Goal: Check status: Check status

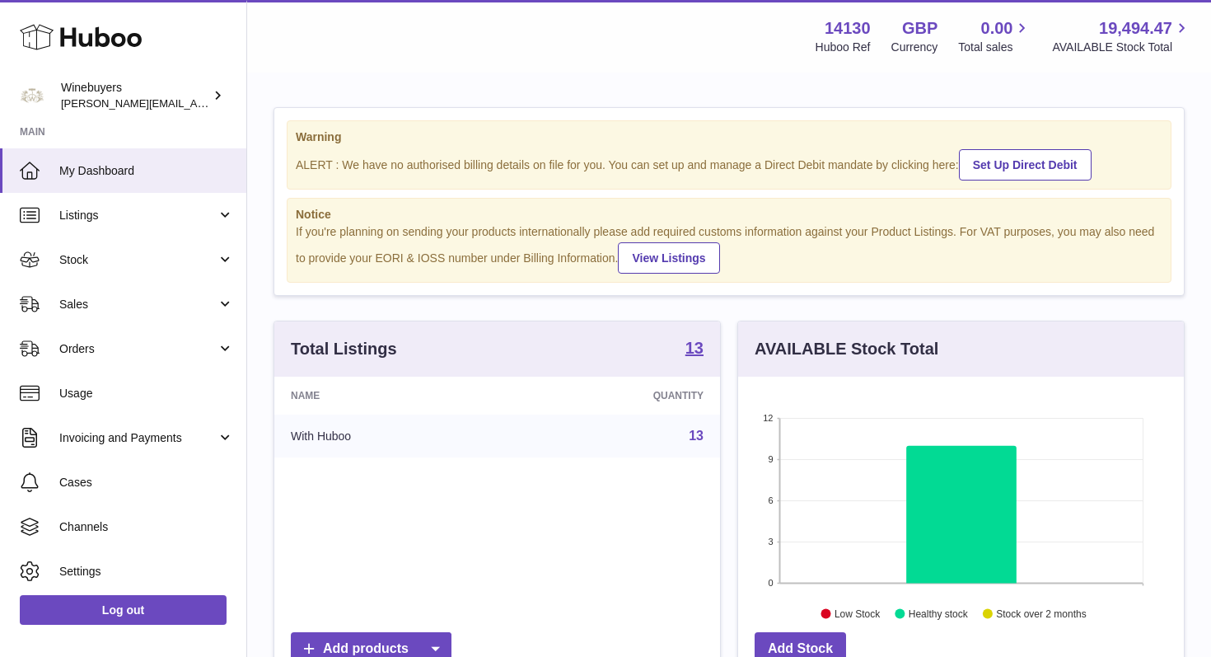
scroll to position [257, 446]
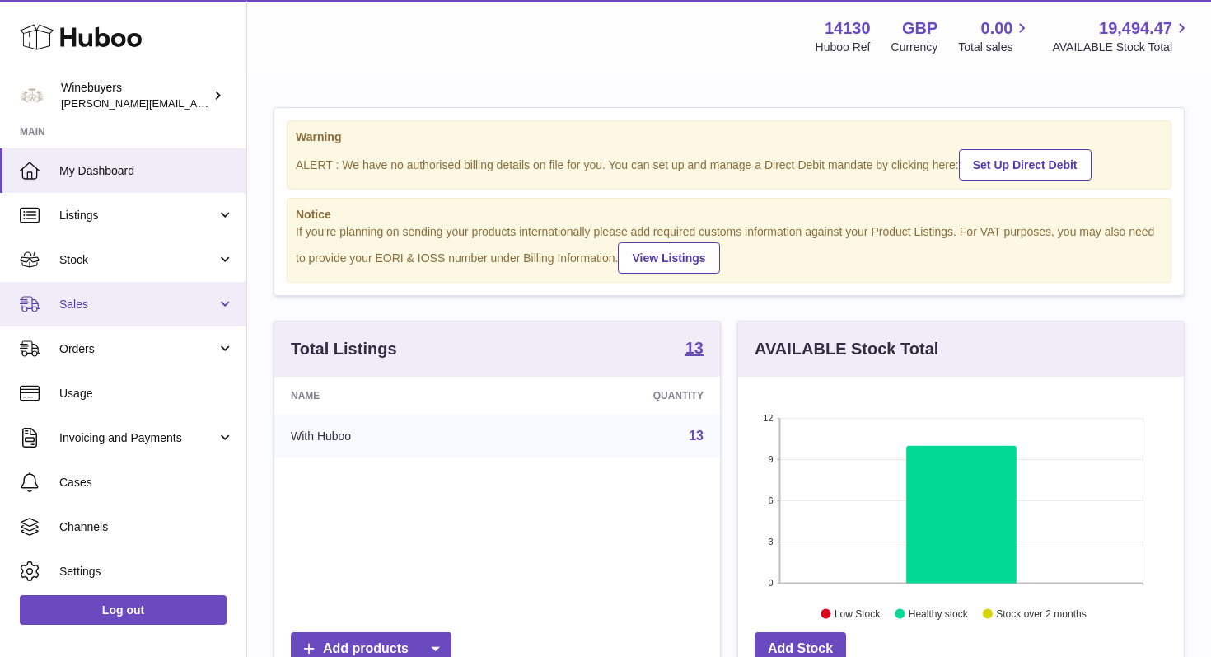
click at [134, 314] on link "Sales" at bounding box center [123, 304] width 246 height 44
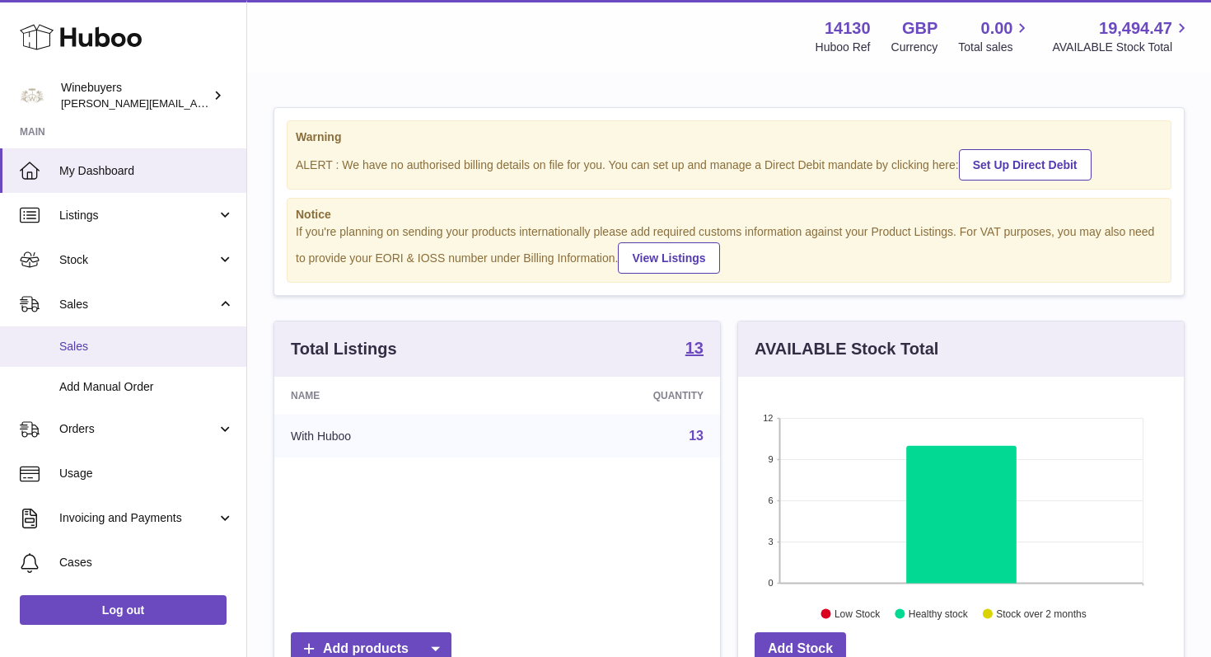
click at [108, 349] on span "Sales" at bounding box center [146, 347] width 175 height 16
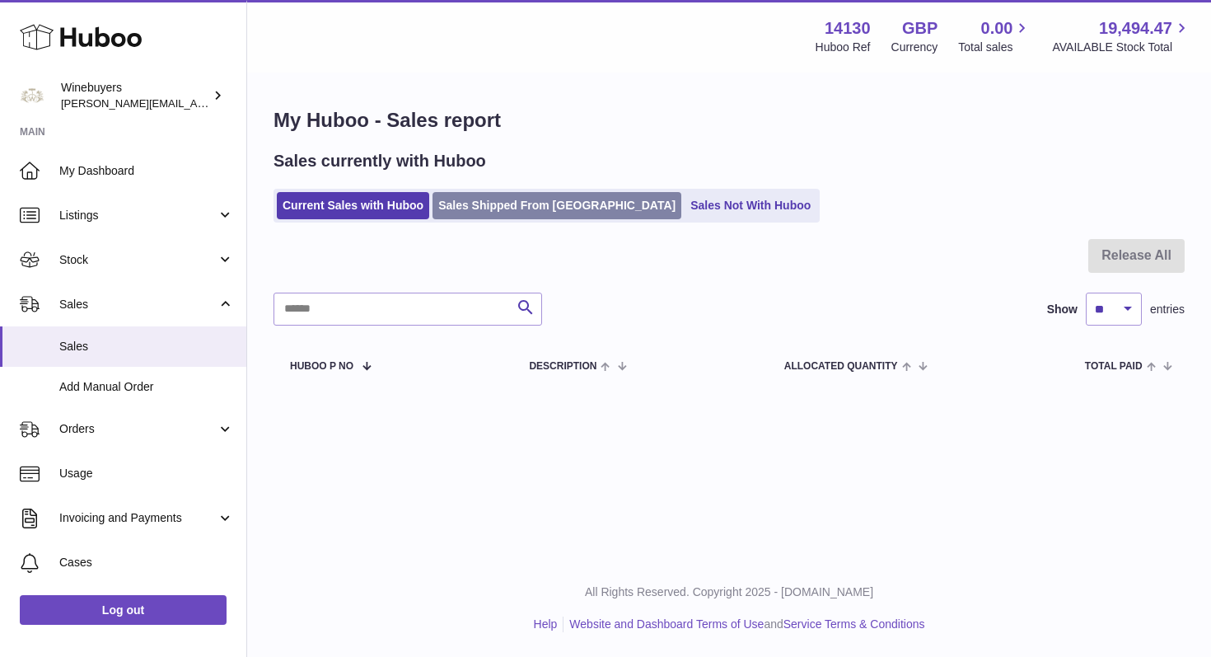
click at [511, 217] on link "Sales Shipped From Huboo" at bounding box center [557, 205] width 249 height 27
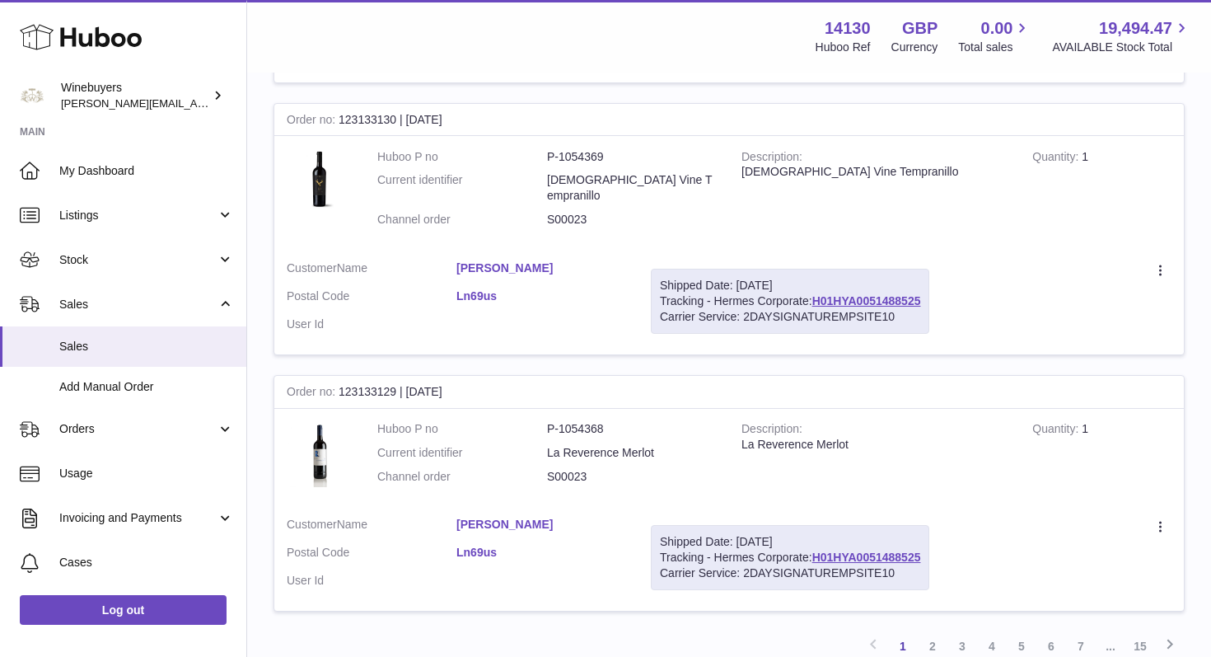
scroll to position [2929, 0]
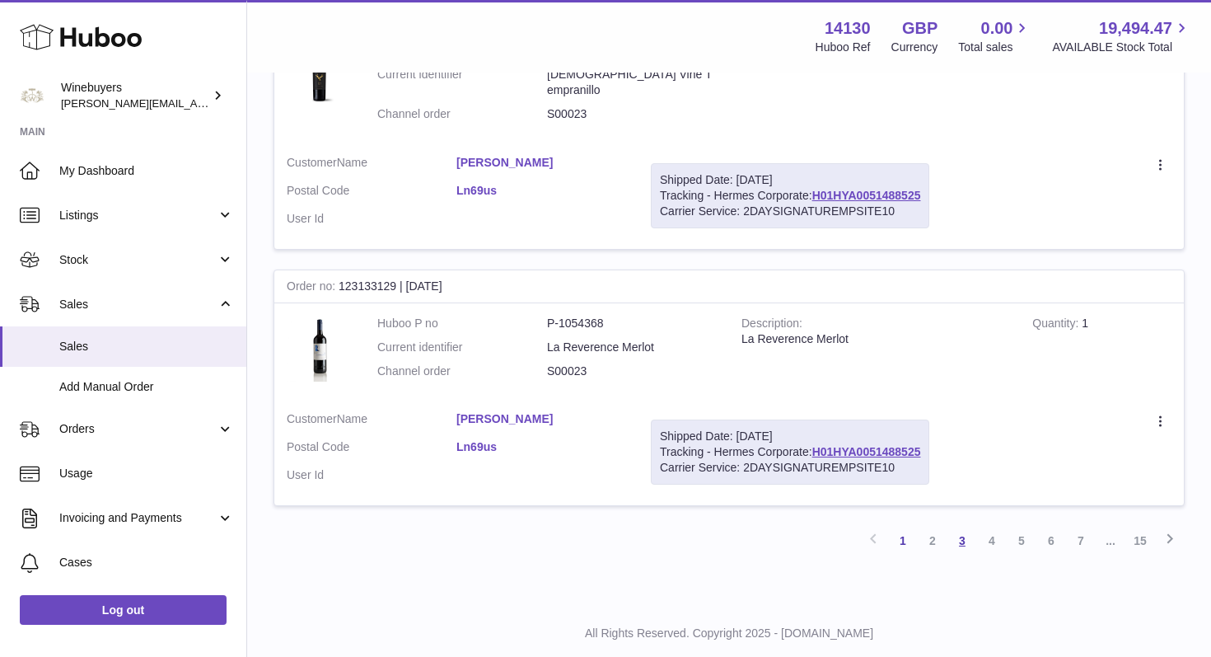
click at [964, 526] on link "3" at bounding box center [963, 541] width 30 height 30
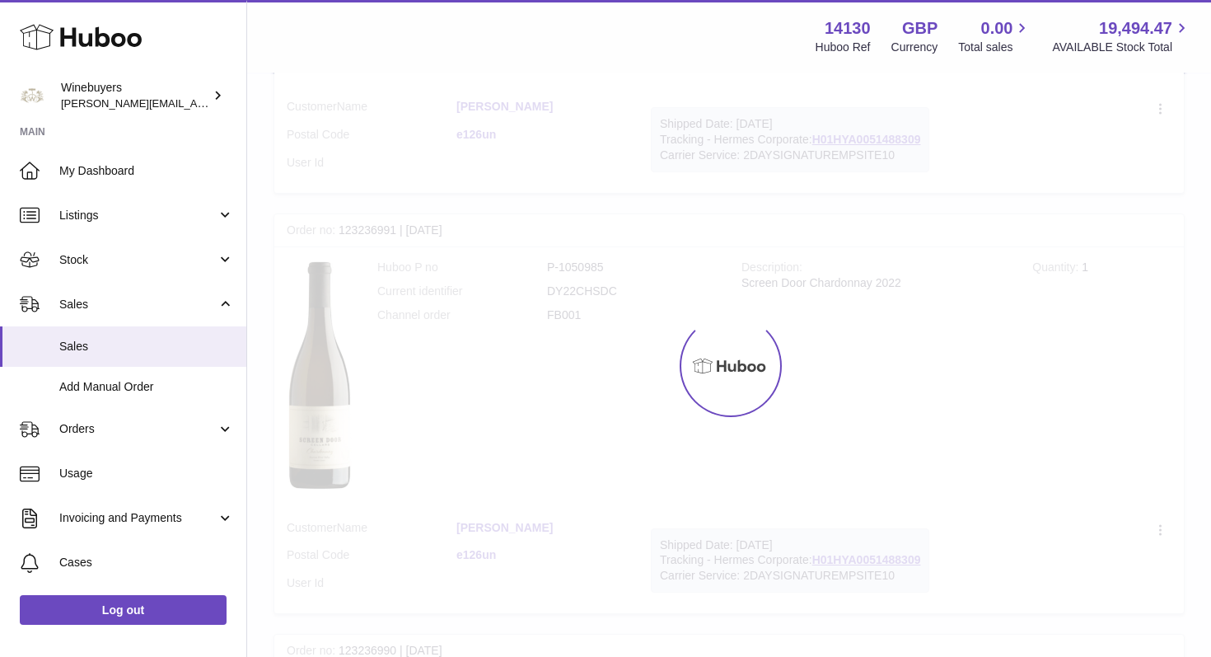
scroll to position [74, 0]
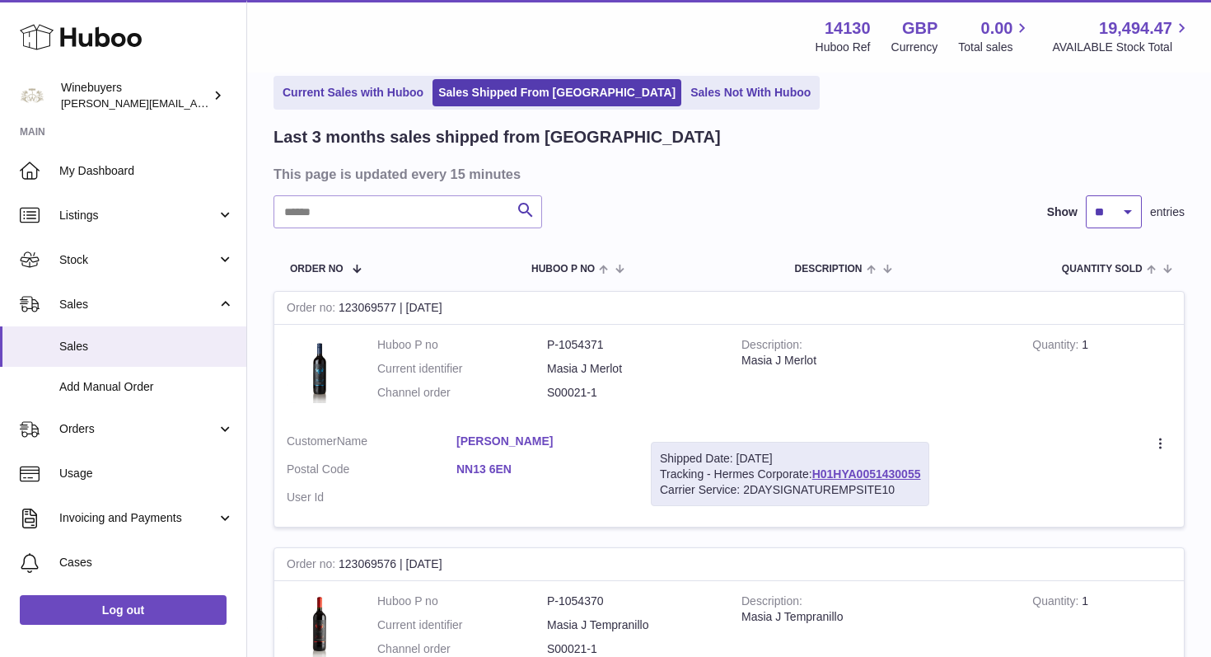
click at [1127, 207] on select "** ** **" at bounding box center [1114, 211] width 56 height 33
select select "**"
click at [1086, 195] on select "** ** **" at bounding box center [1114, 211] width 56 height 33
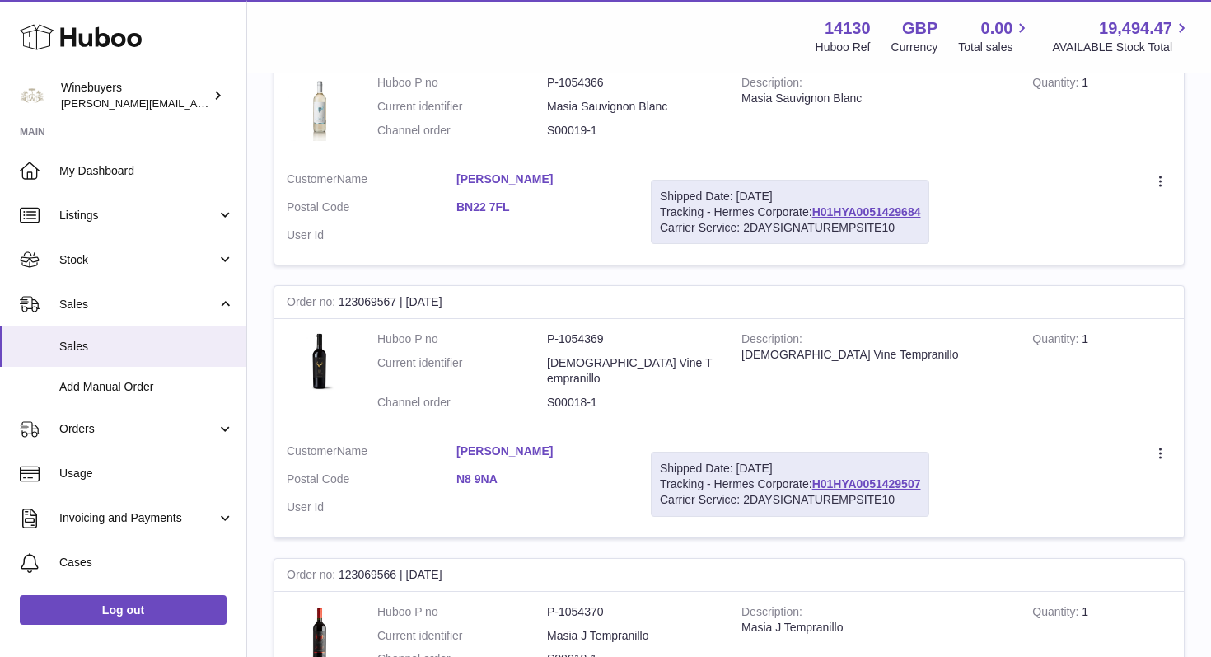
scroll to position [8756, 0]
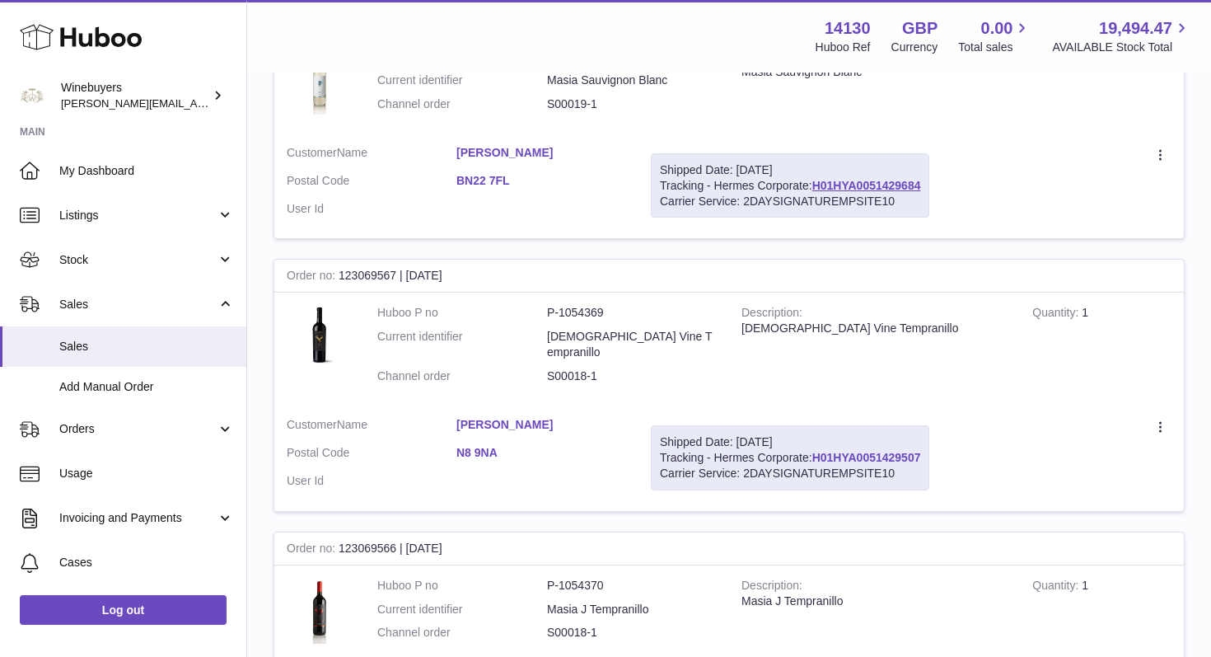
click at [872, 451] on link "H01HYA0051429507" at bounding box center [867, 457] width 109 height 13
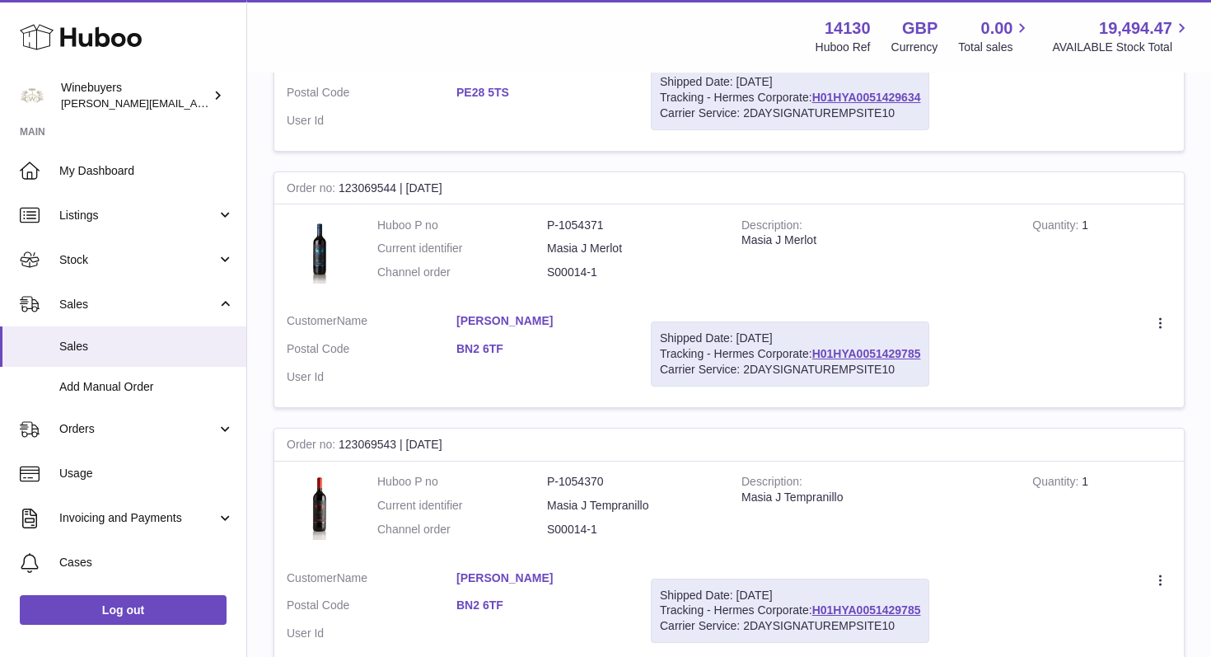
scroll to position [13730, 0]
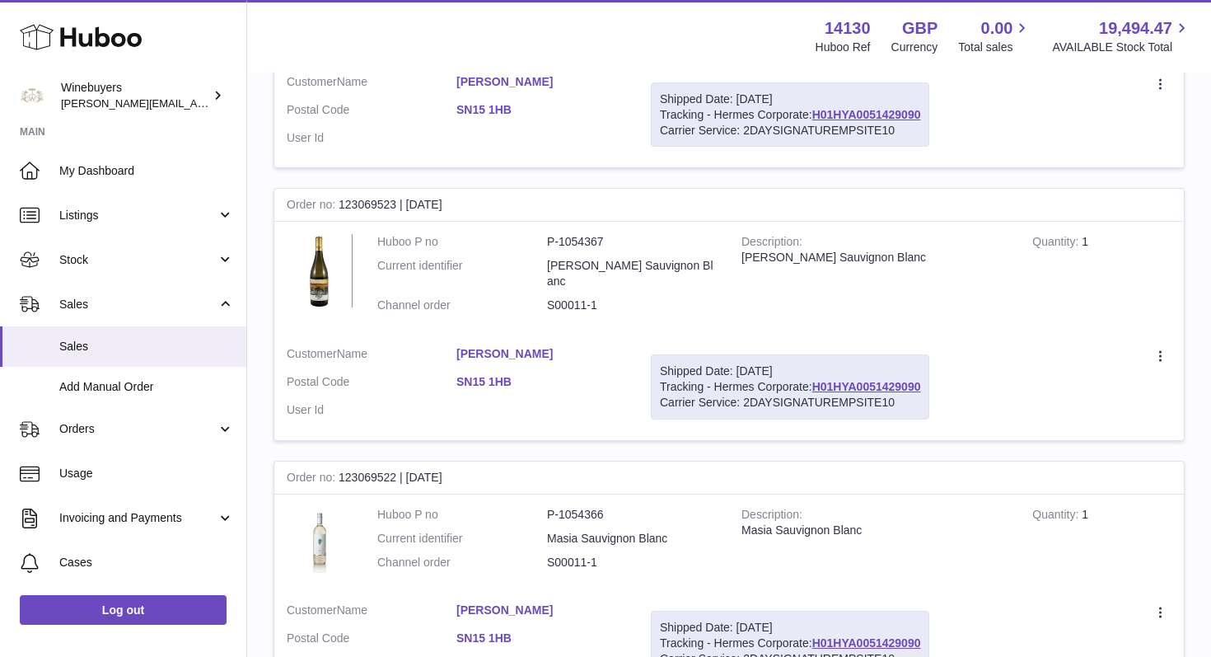
scroll to position [5631, 0]
click at [878, 378] on link "H01HYA0051429090" at bounding box center [867, 384] width 109 height 13
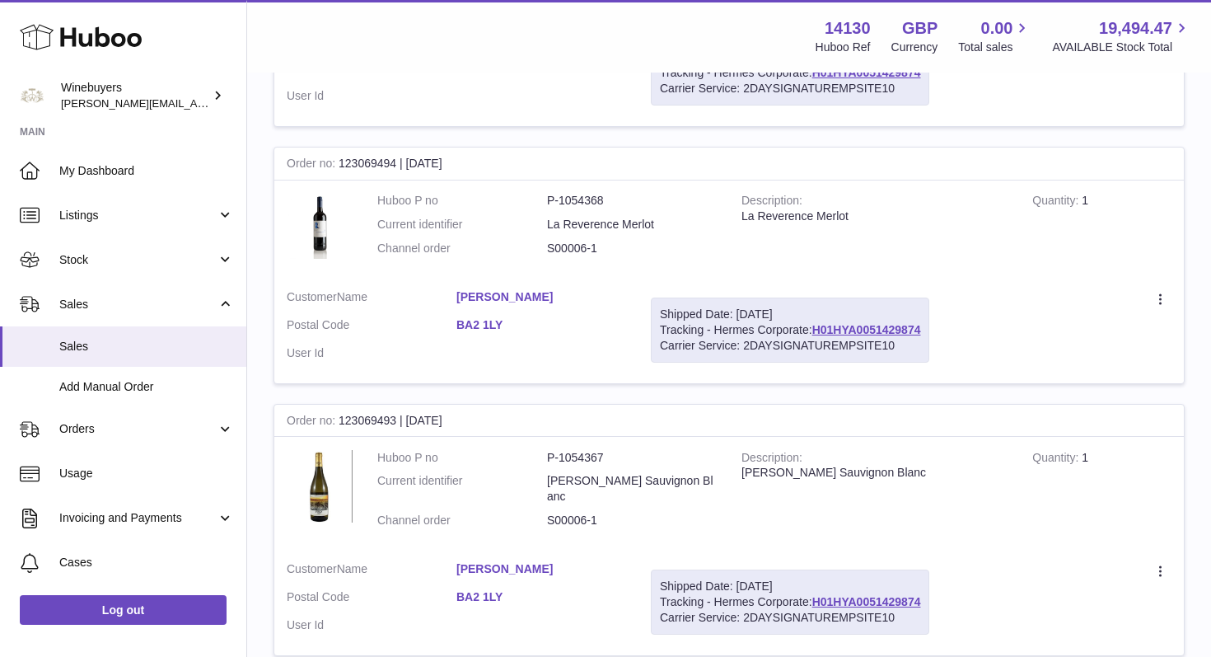
scroll to position [14079, 0]
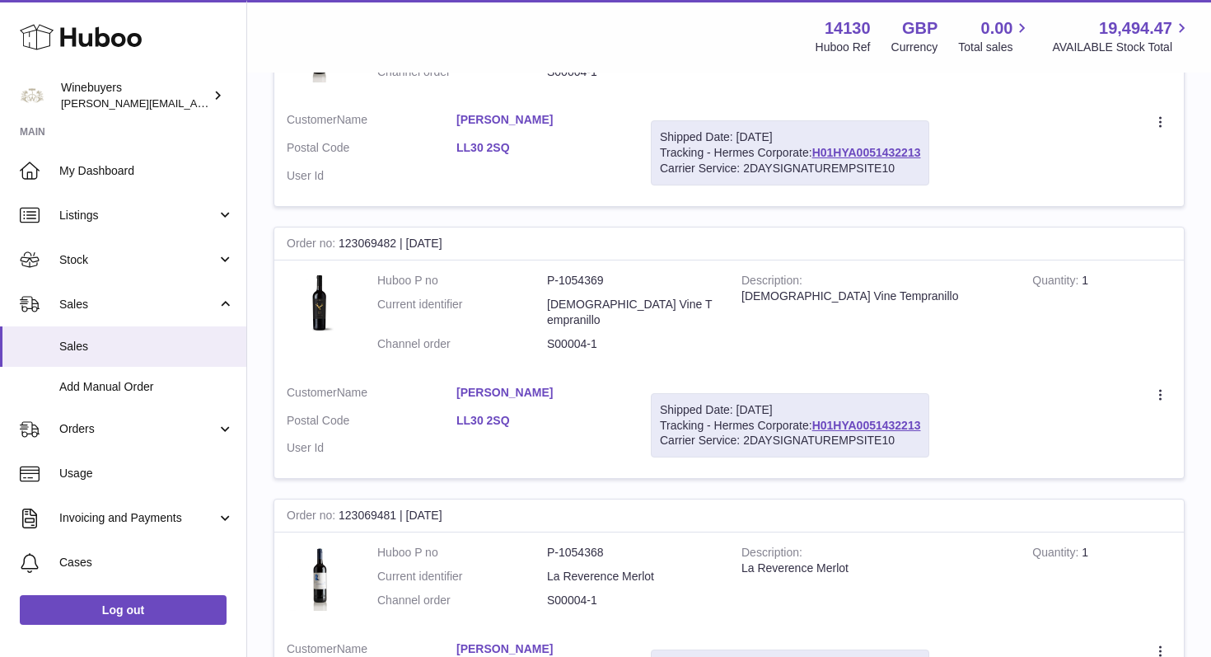
scroll to position [2811, 0]
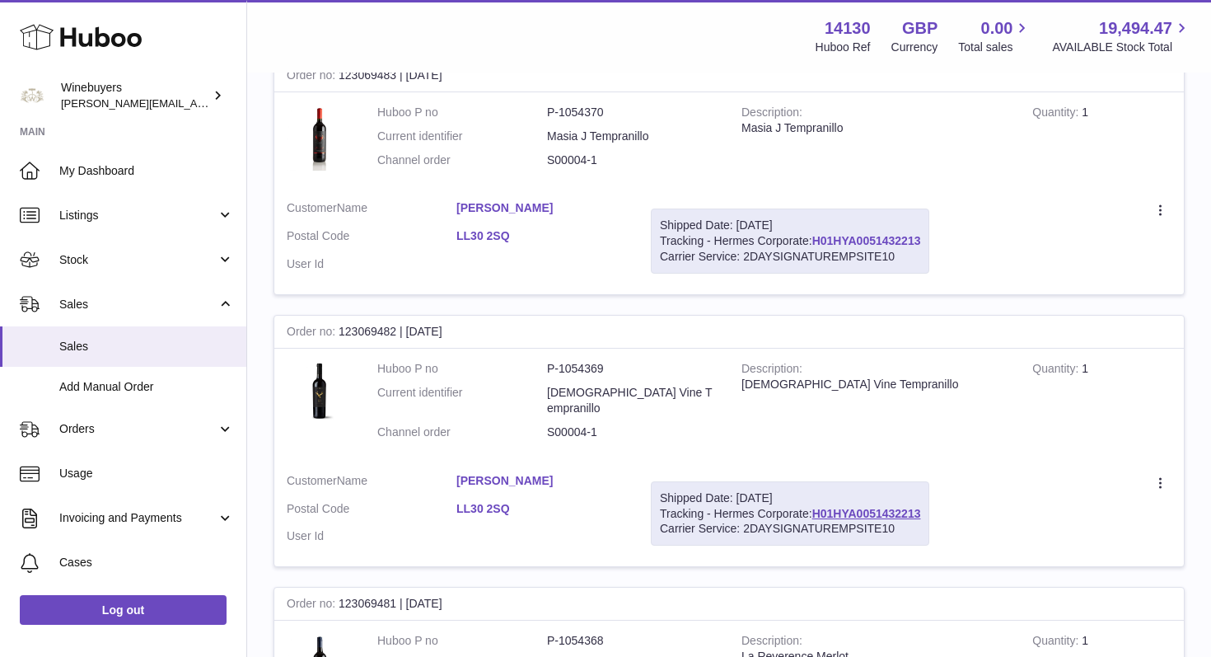
click at [875, 234] on link "H01HYA0051432213" at bounding box center [867, 240] width 109 height 13
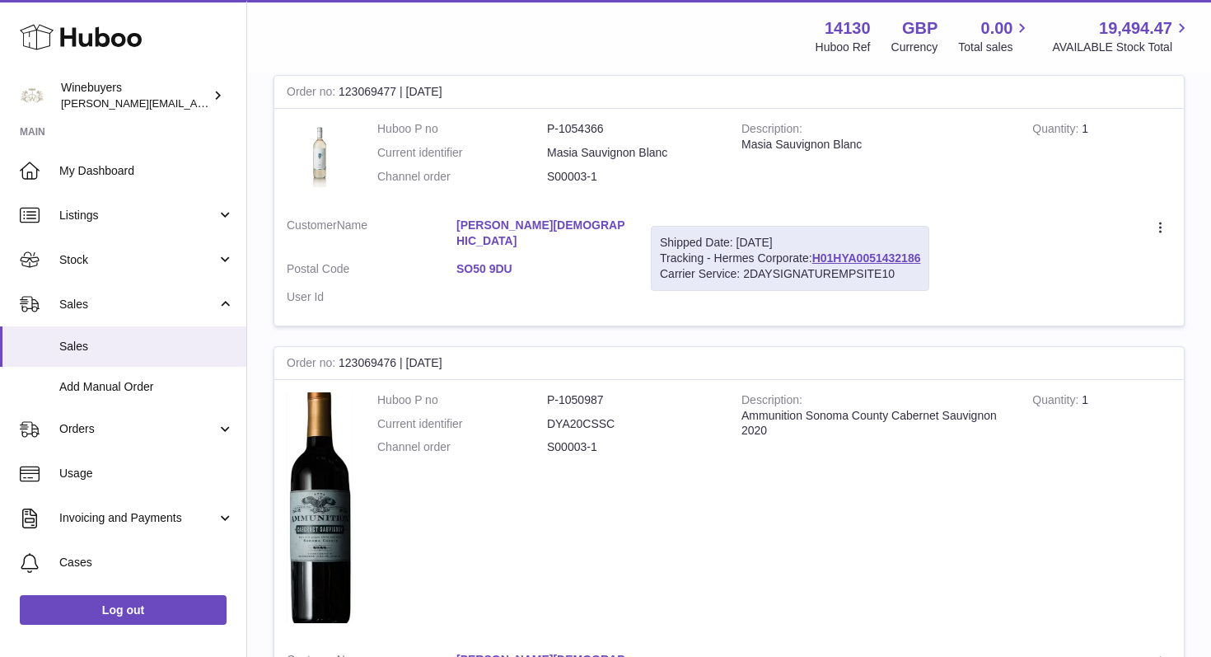
scroll to position [4395, 0]
click at [869, 251] on link "H01HYA0051432186" at bounding box center [867, 257] width 109 height 13
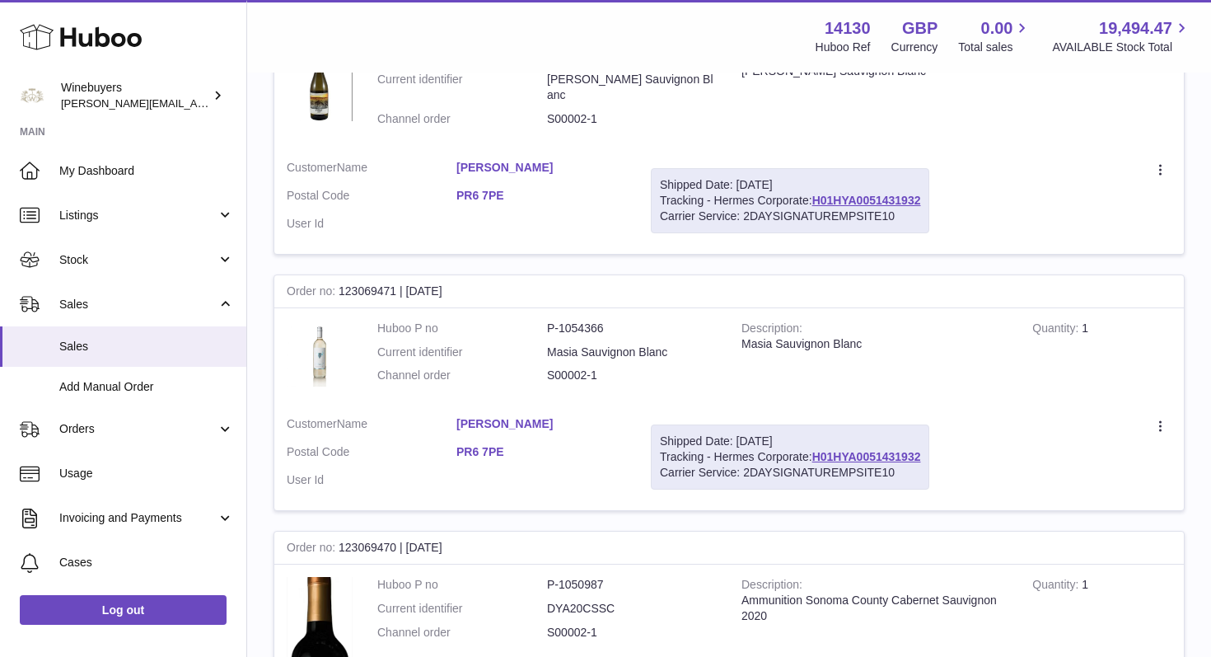
scroll to position [6312, 0]
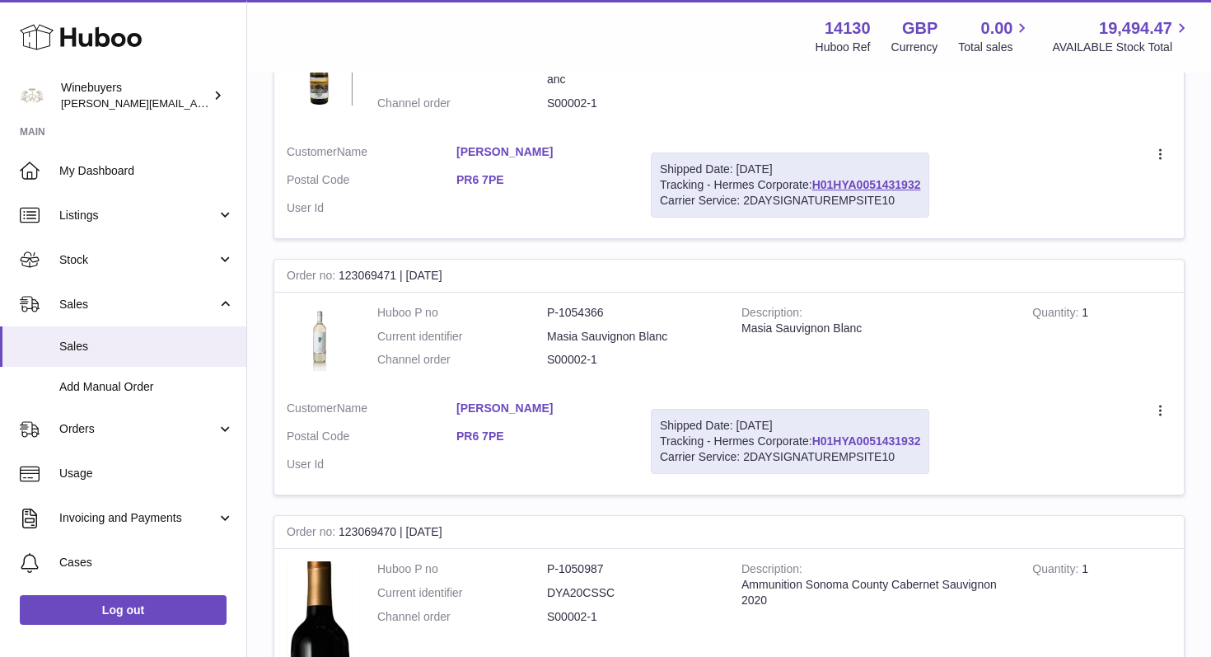
click at [867, 434] on link "H01HYA0051431932" at bounding box center [867, 440] width 109 height 13
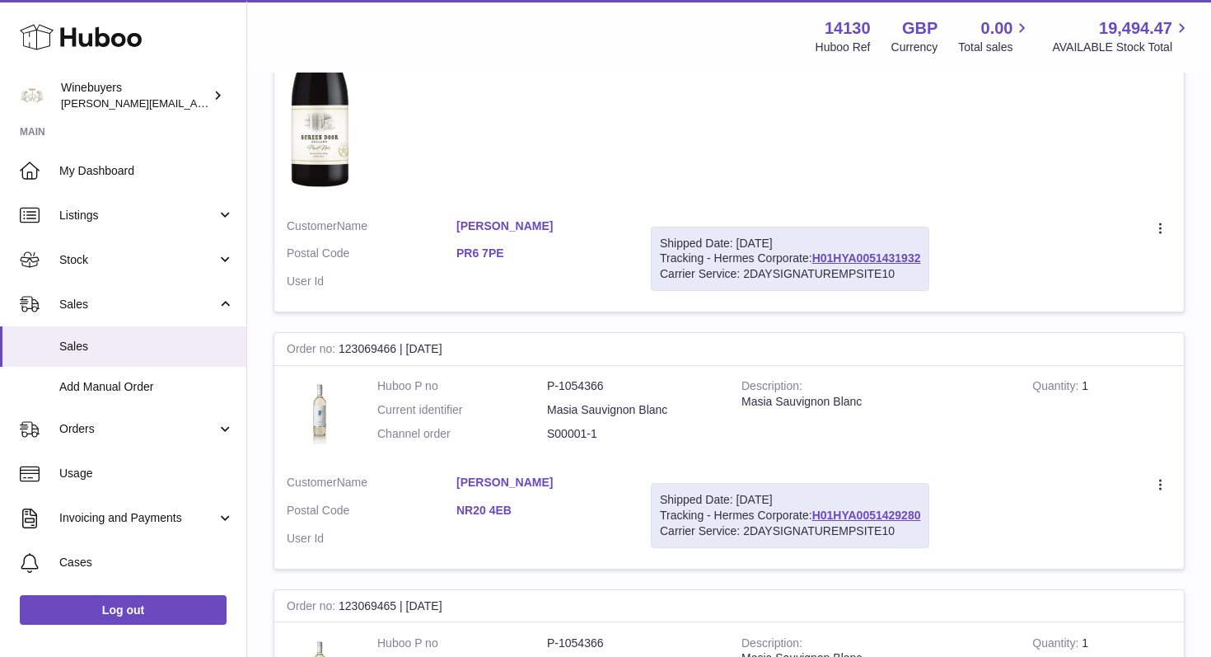
scroll to position [8199, 0]
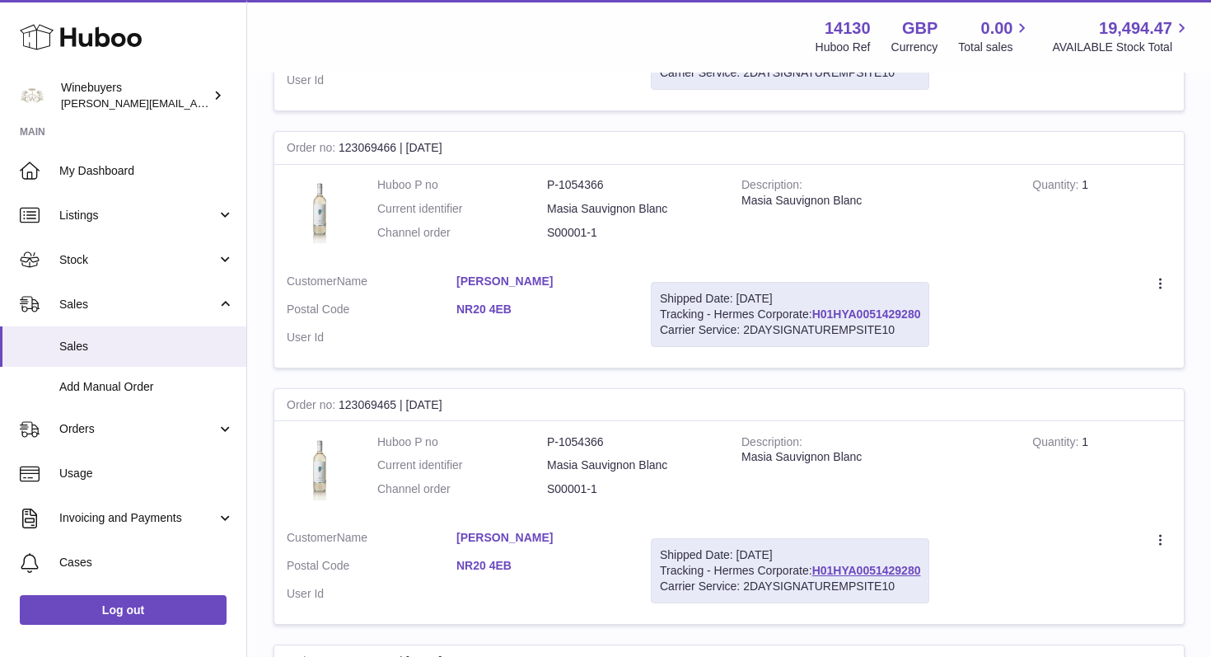
click at [863, 307] on link "H01HYA0051429280" at bounding box center [867, 313] width 109 height 13
click at [211, 265] on span "Stock" at bounding box center [137, 260] width 157 height 16
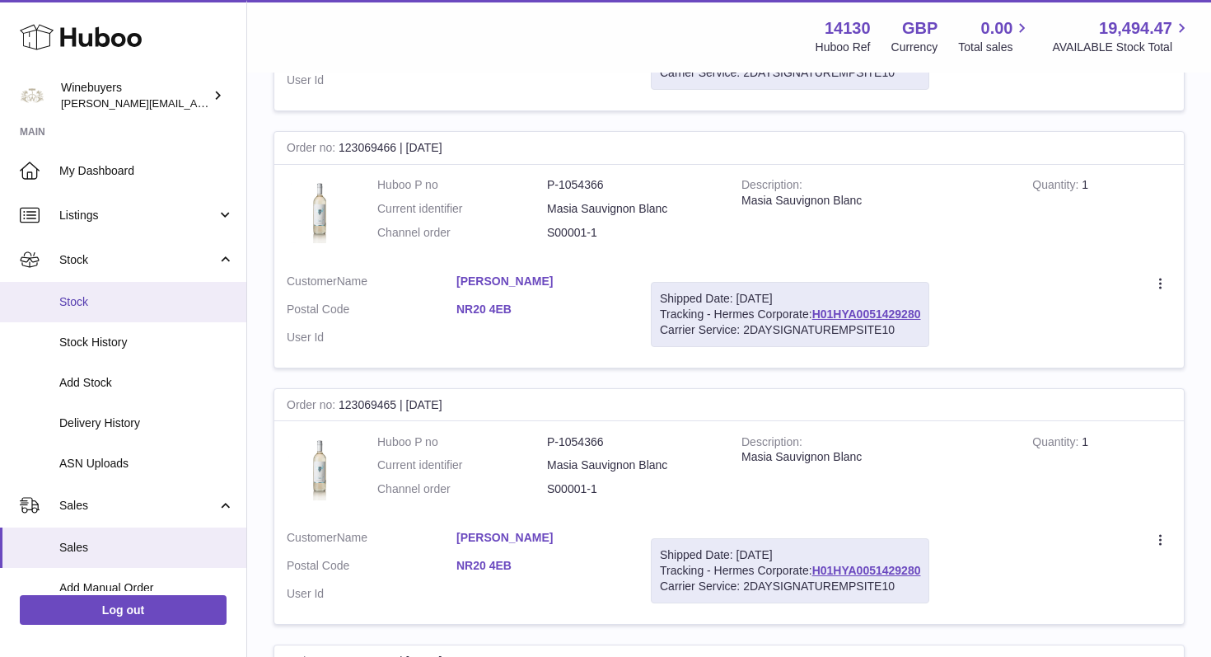
click at [100, 297] on span "Stock" at bounding box center [146, 302] width 175 height 16
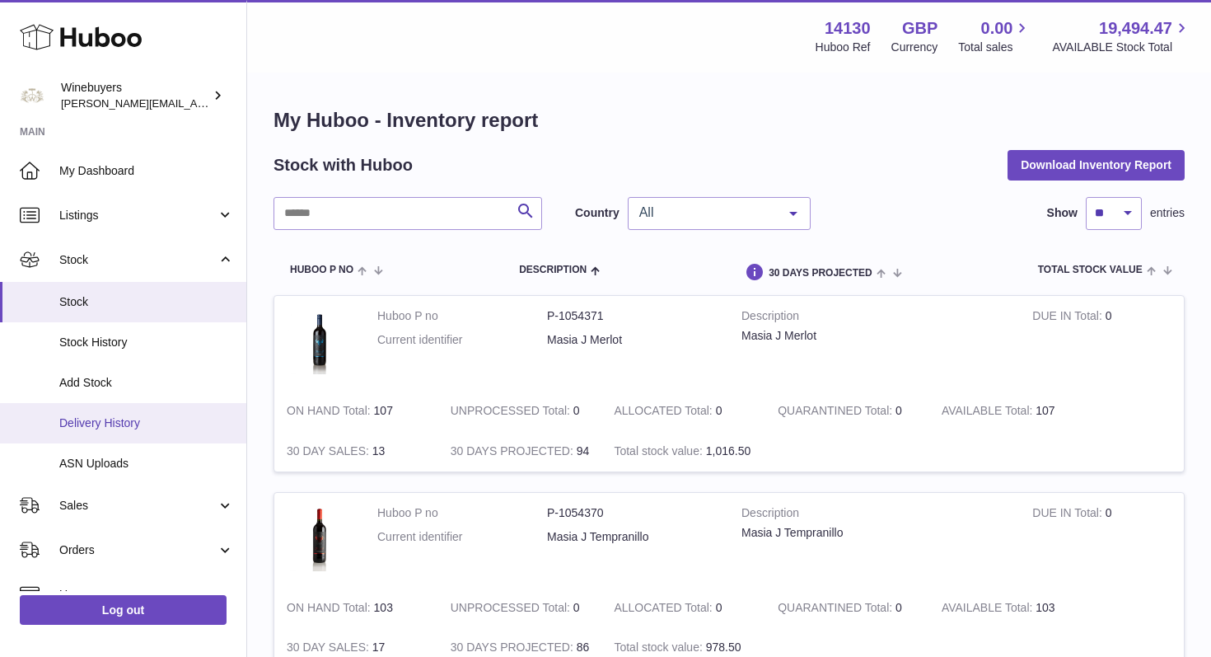
click at [125, 420] on span "Delivery History" at bounding box center [146, 423] width 175 height 16
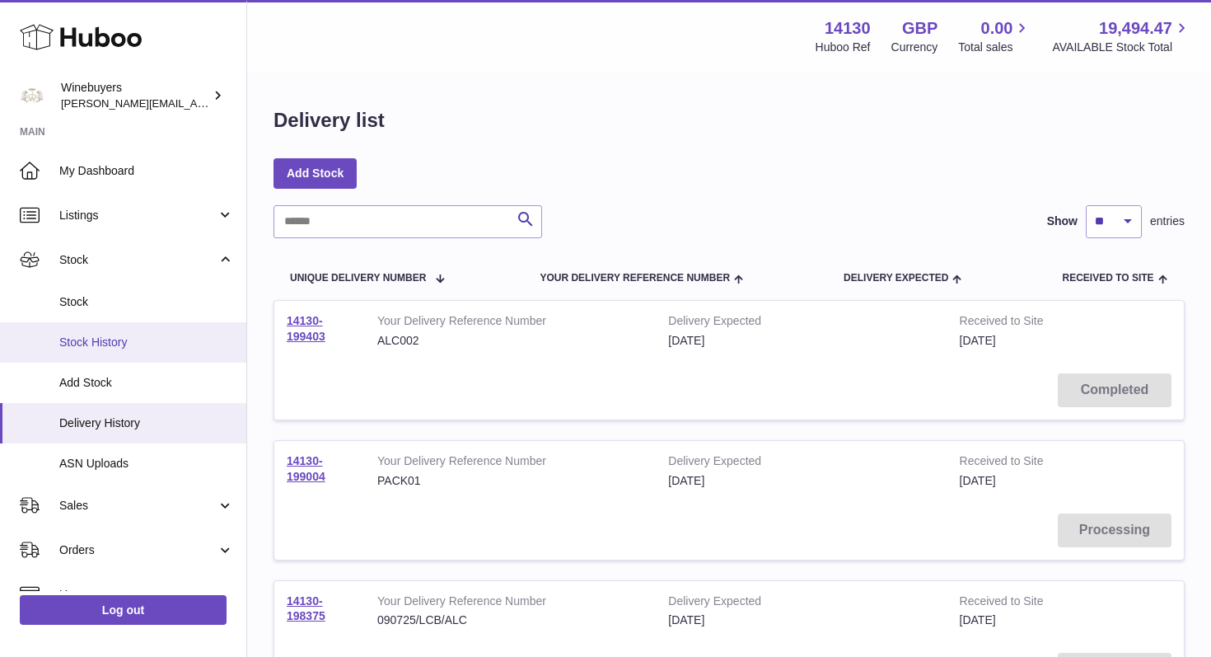
click at [111, 340] on span "Stock History" at bounding box center [146, 343] width 175 height 16
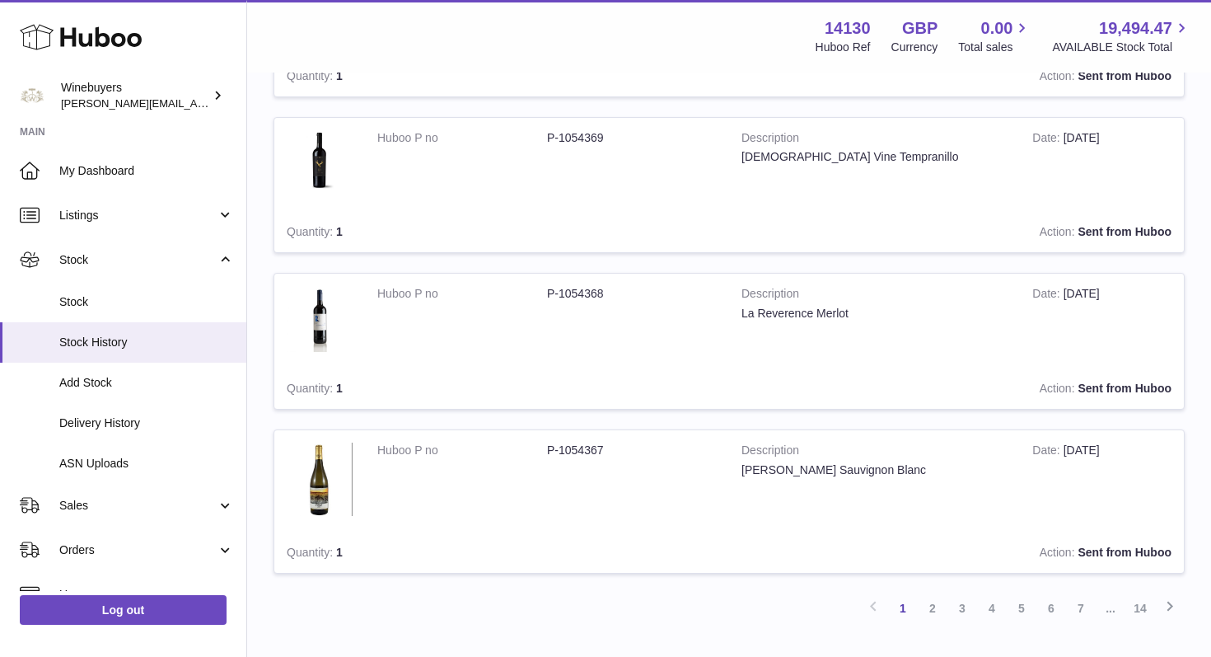
scroll to position [1378, 0]
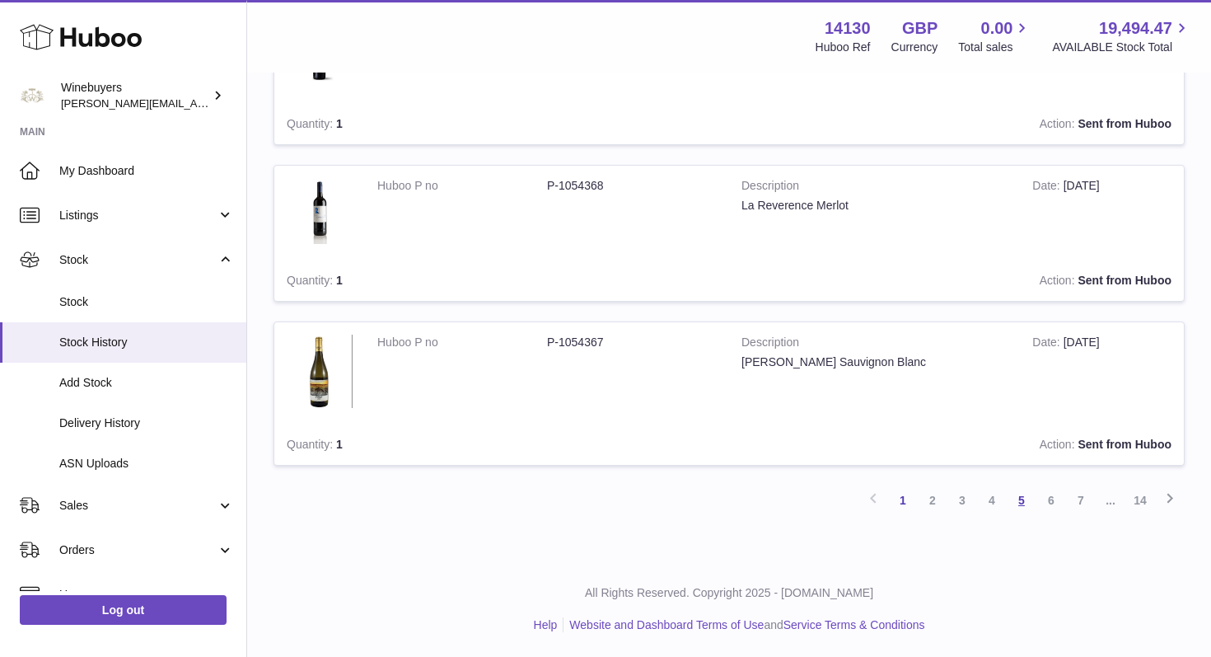
click at [1017, 504] on link "5" at bounding box center [1022, 500] width 30 height 30
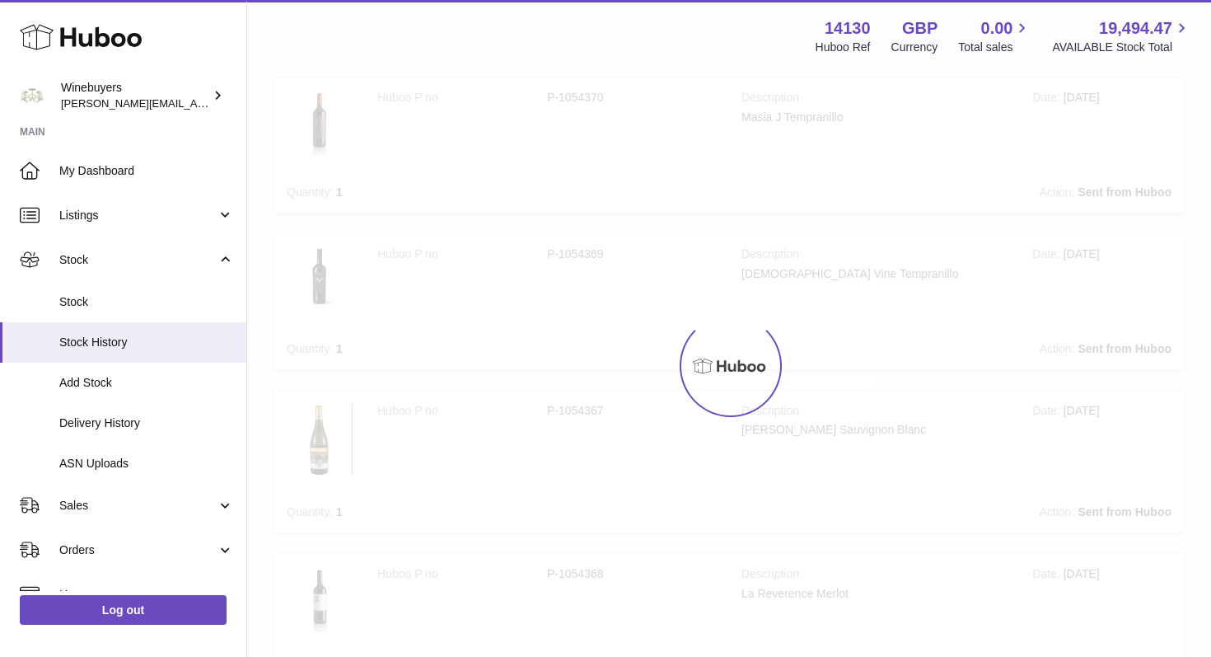
scroll to position [74, 0]
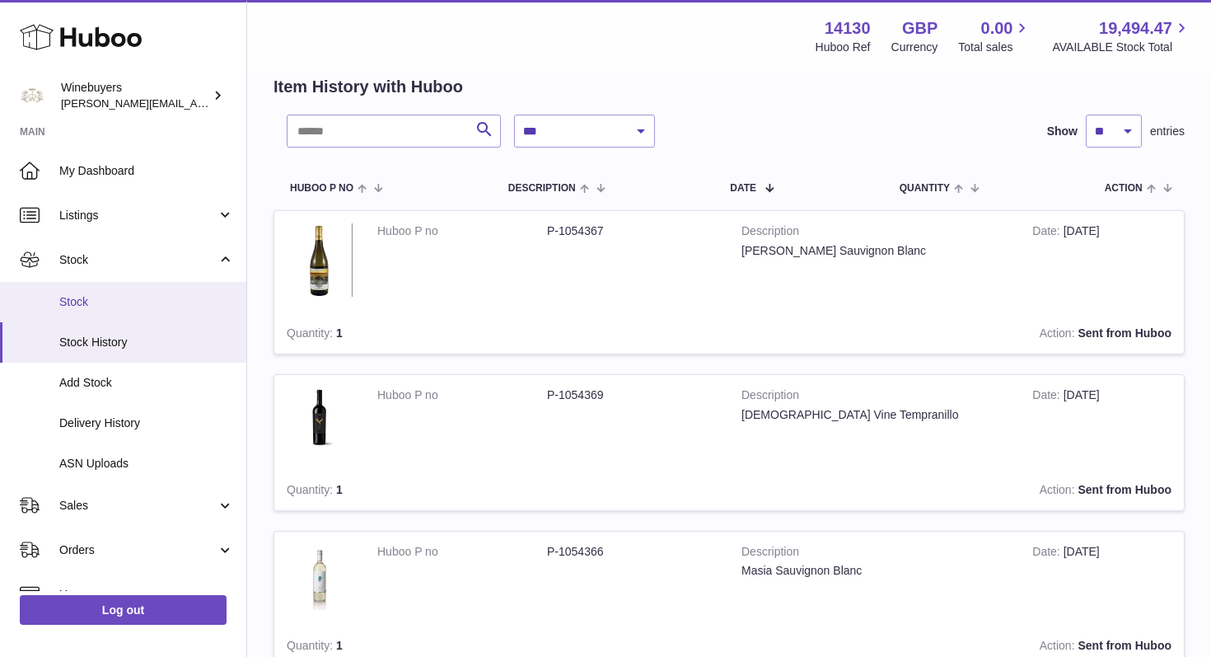
click at [98, 310] on link "Stock" at bounding box center [123, 302] width 246 height 40
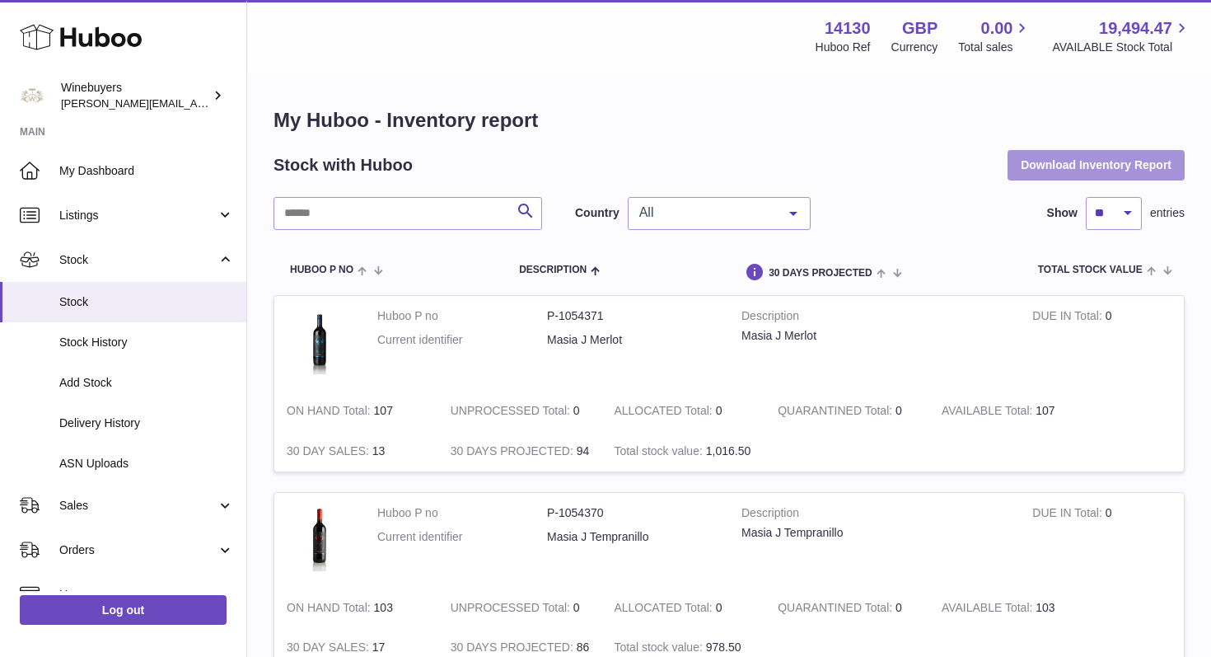
click at [1098, 165] on button "Download Inventory Report" at bounding box center [1096, 165] width 177 height 30
drag, startPoint x: 549, startPoint y: 312, endPoint x: 610, endPoint y: 312, distance: 61.0
click at [610, 312] on dd "P-1054371" at bounding box center [632, 316] width 170 height 16
copy dd "P-1054371"
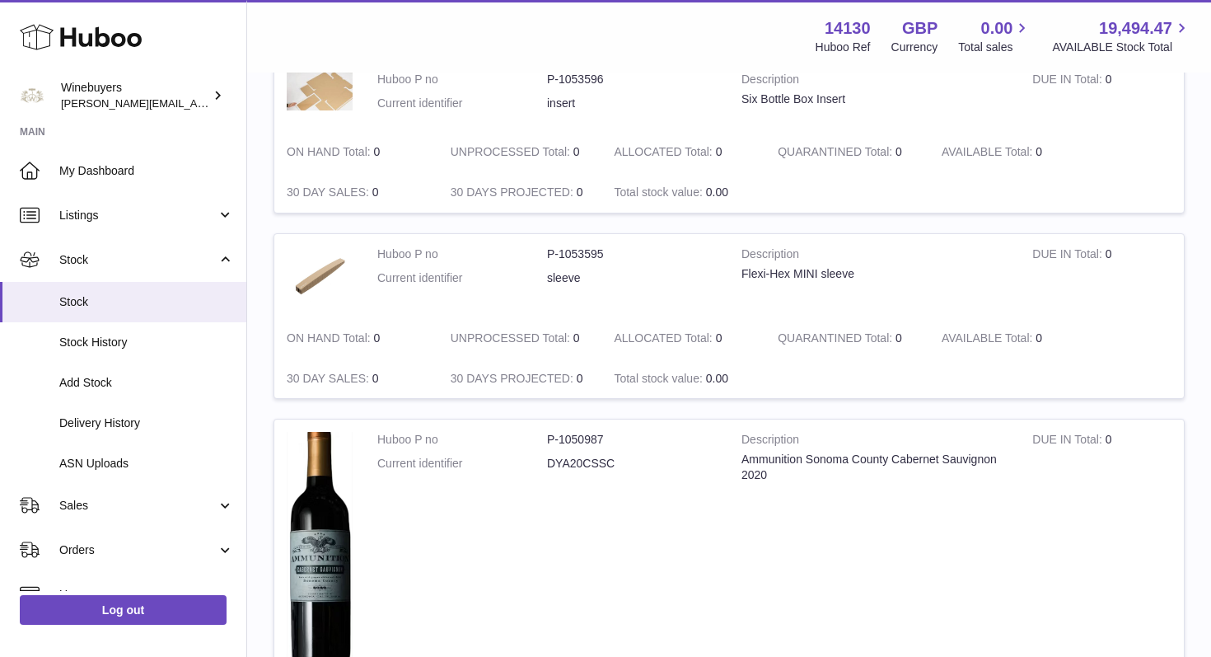
scroll to position [1910, 0]
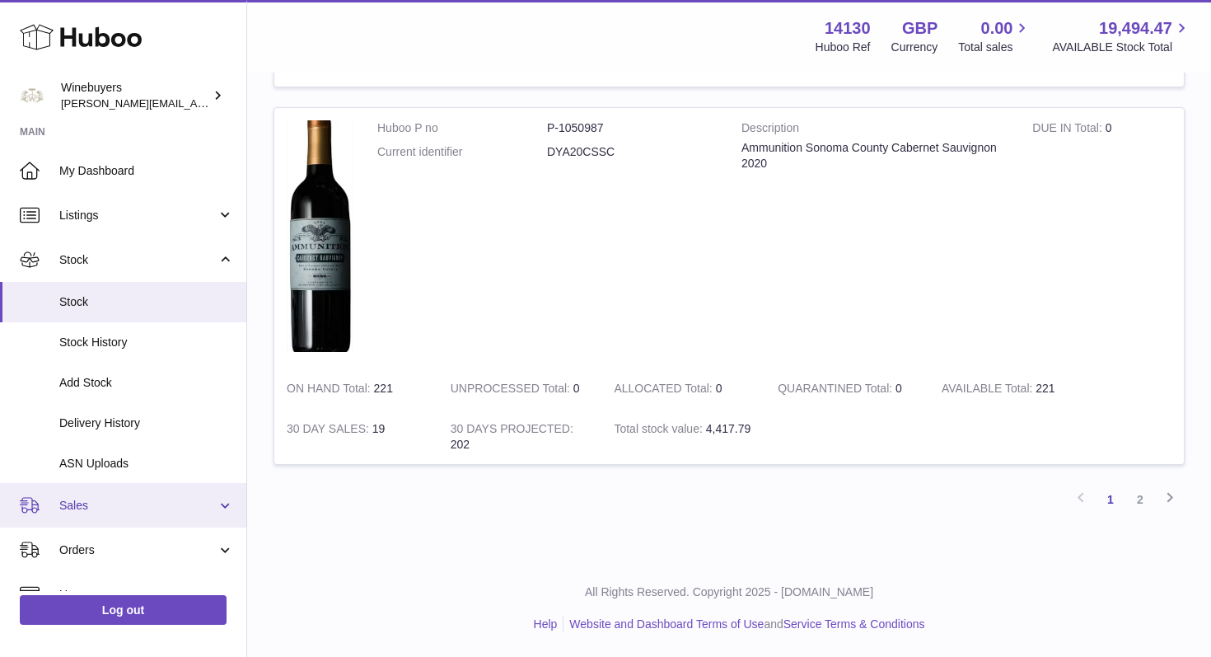
click at [195, 509] on span "Sales" at bounding box center [137, 506] width 157 height 16
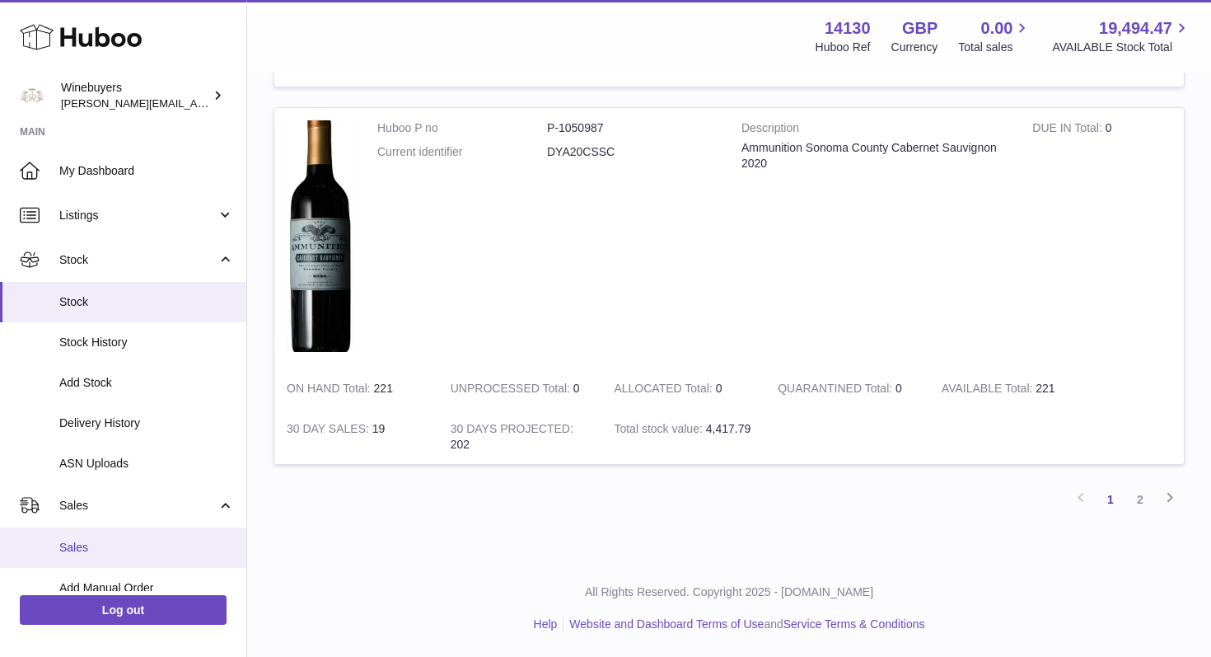
click at [114, 546] on span "Sales" at bounding box center [146, 548] width 175 height 16
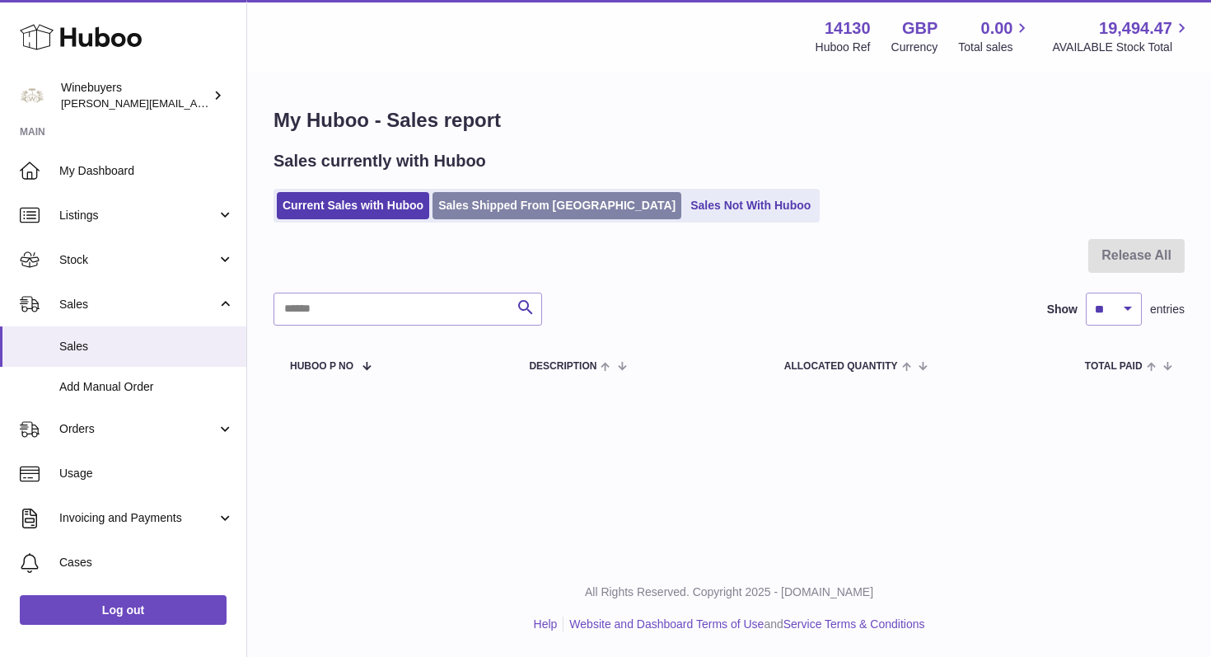
click at [508, 204] on link "Sales Shipped From Huboo" at bounding box center [557, 205] width 249 height 27
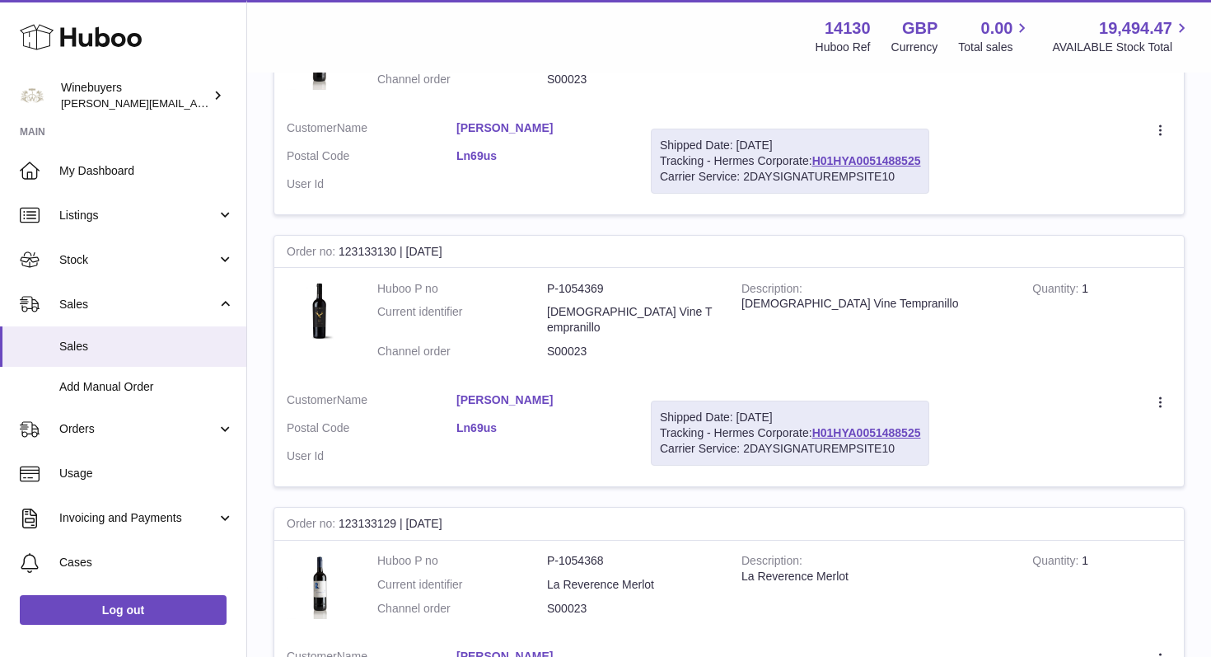
scroll to position [2929, 0]
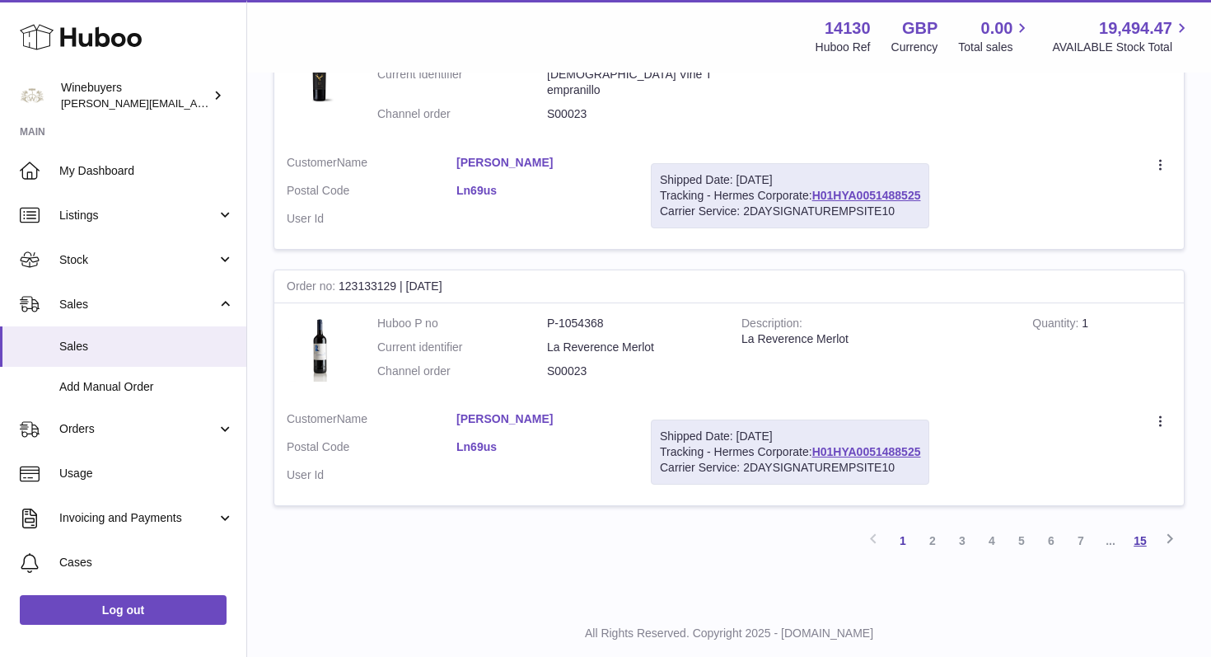
click at [1136, 526] on link "15" at bounding box center [1141, 541] width 30 height 30
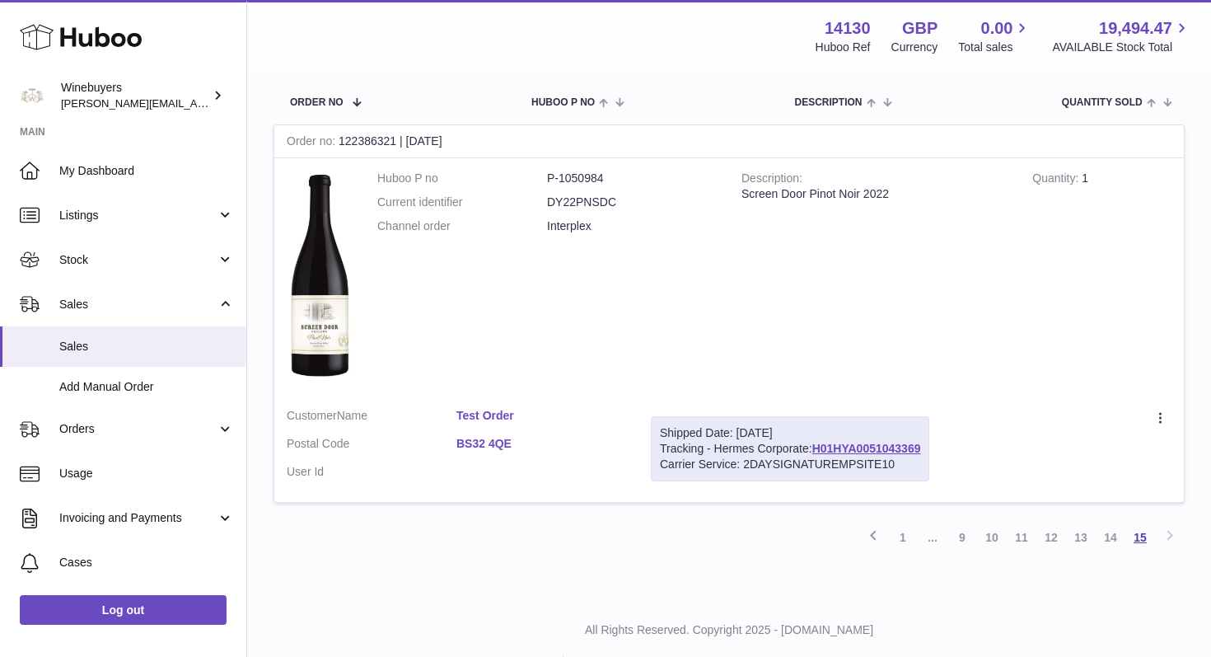
scroll to position [279, 0]
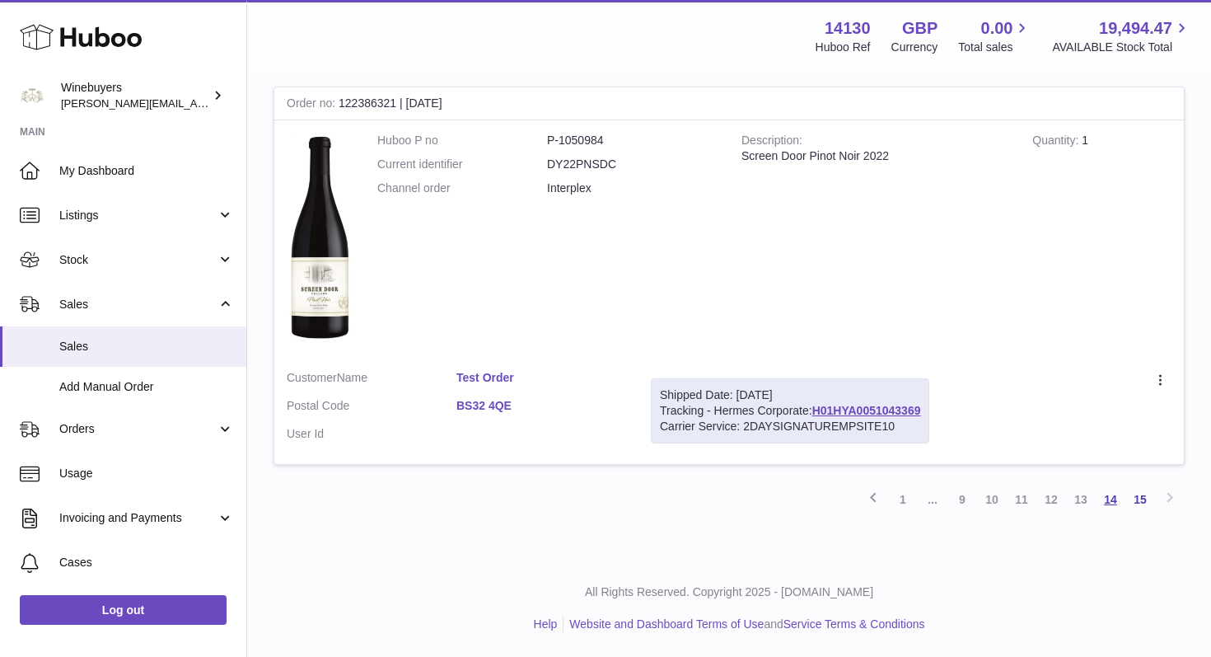
click at [1108, 498] on link "14" at bounding box center [1111, 500] width 30 height 30
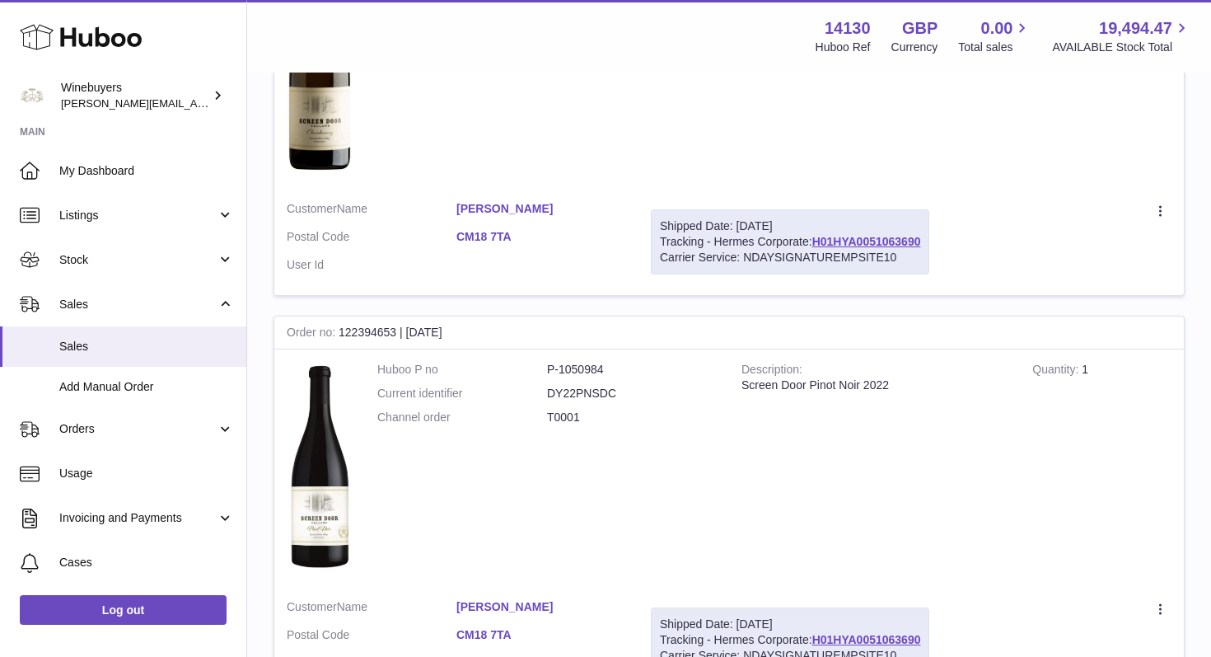
scroll to position [3706, 0]
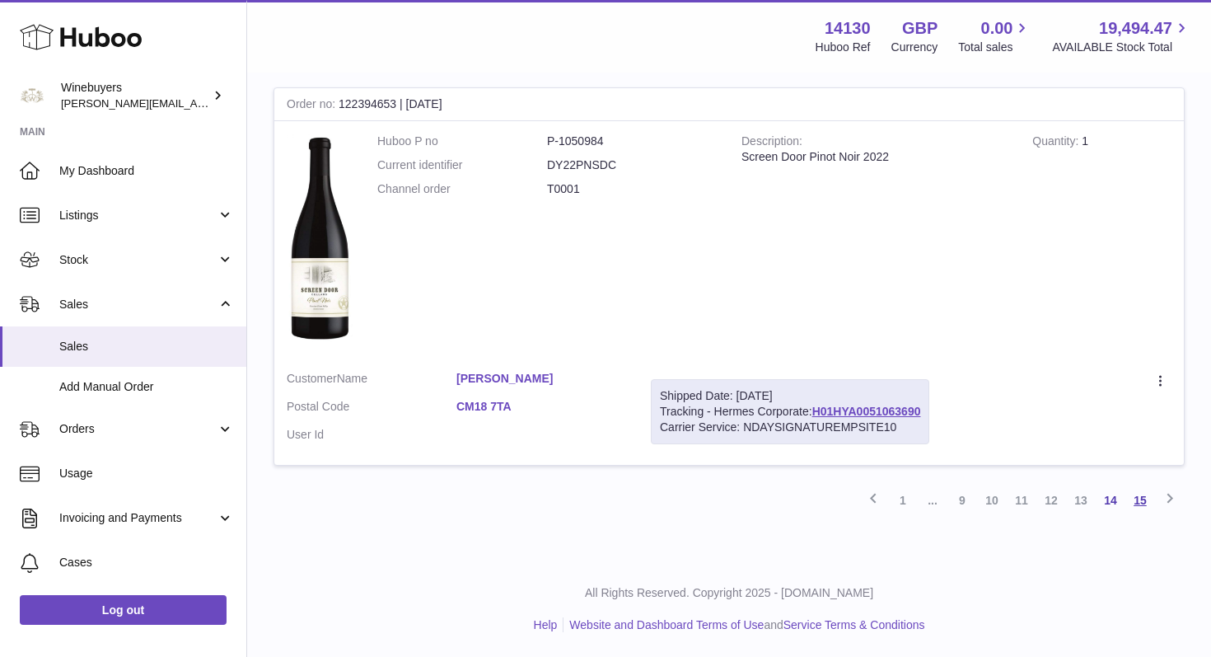
click at [1143, 499] on link "15" at bounding box center [1141, 500] width 30 height 30
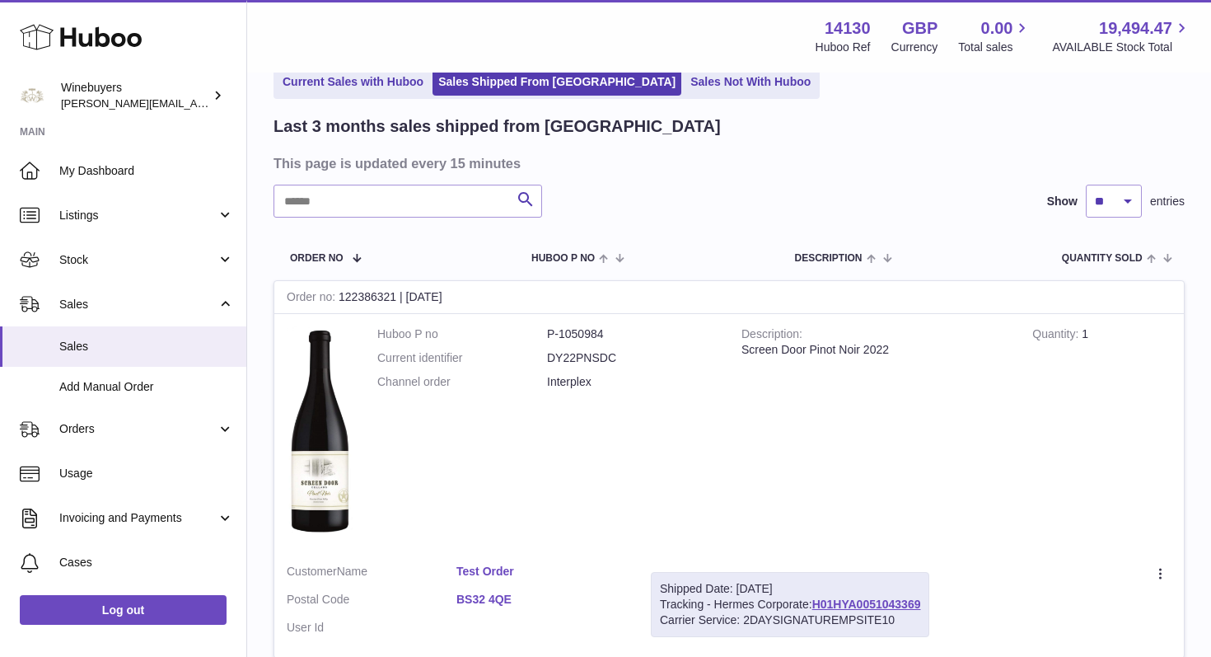
scroll to position [91, 0]
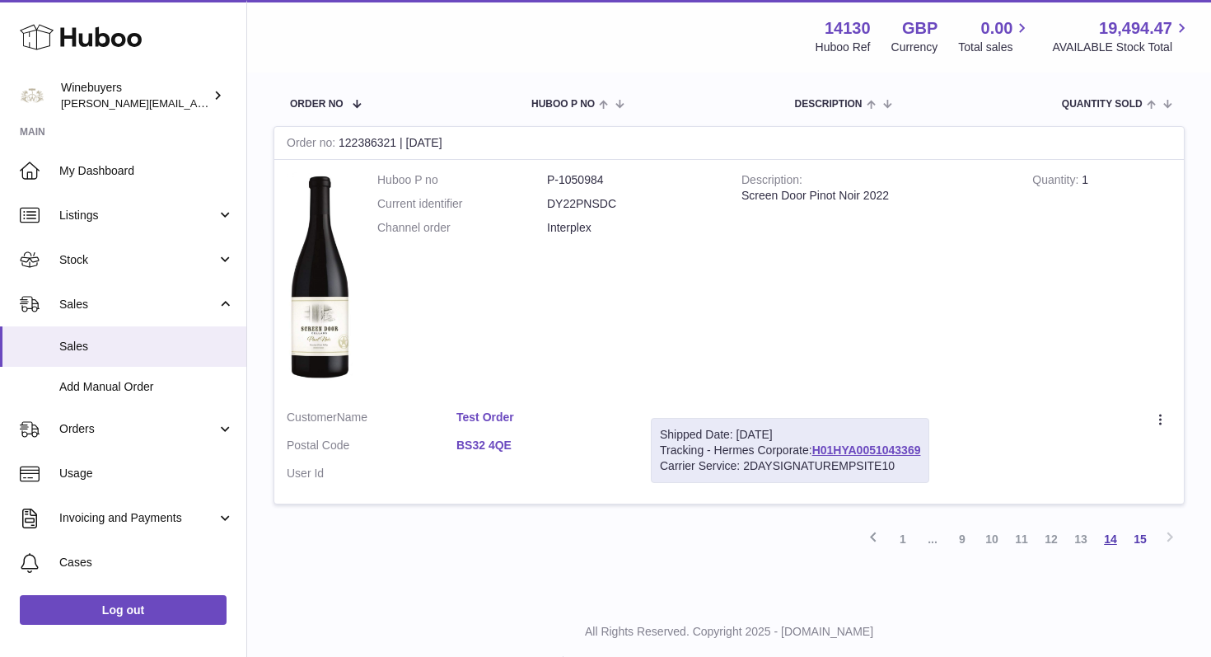
click at [1110, 537] on link "14" at bounding box center [1111, 539] width 30 height 30
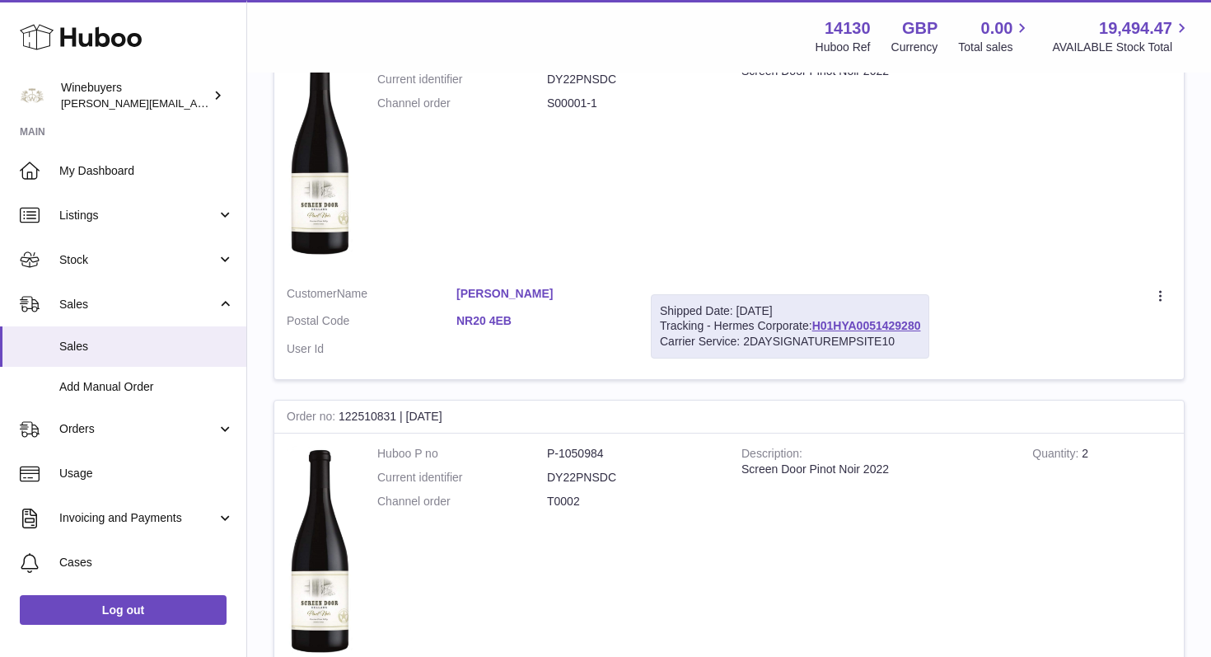
scroll to position [786, 0]
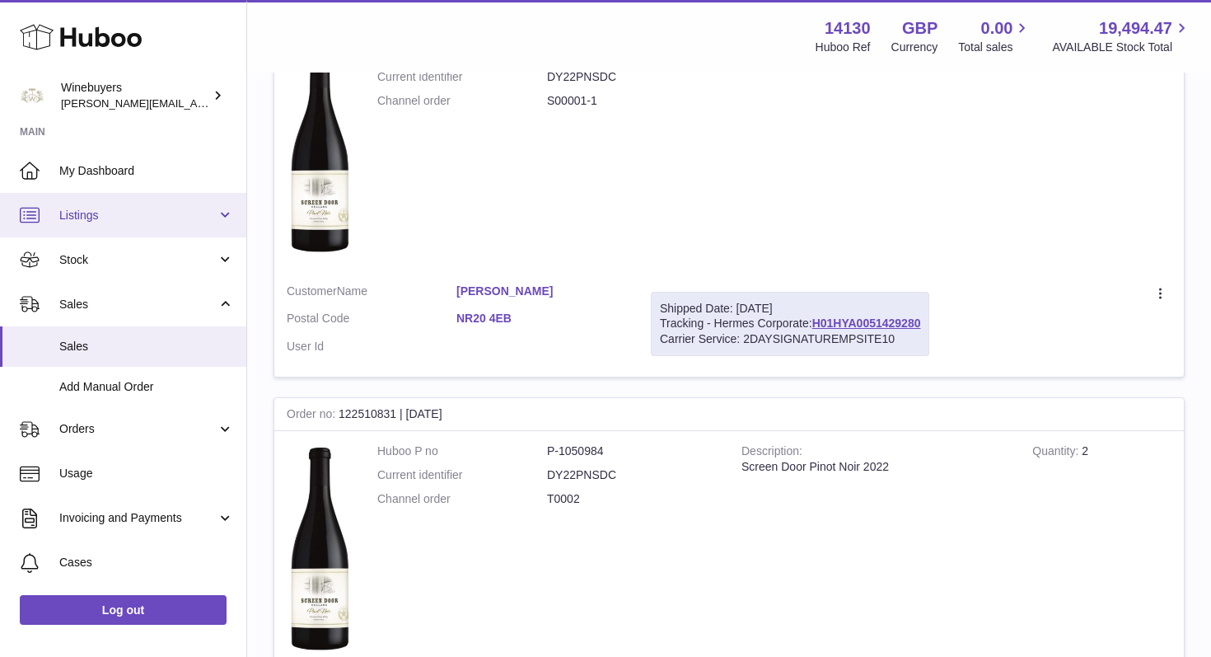
click at [218, 214] on link "Listings" at bounding box center [123, 215] width 246 height 44
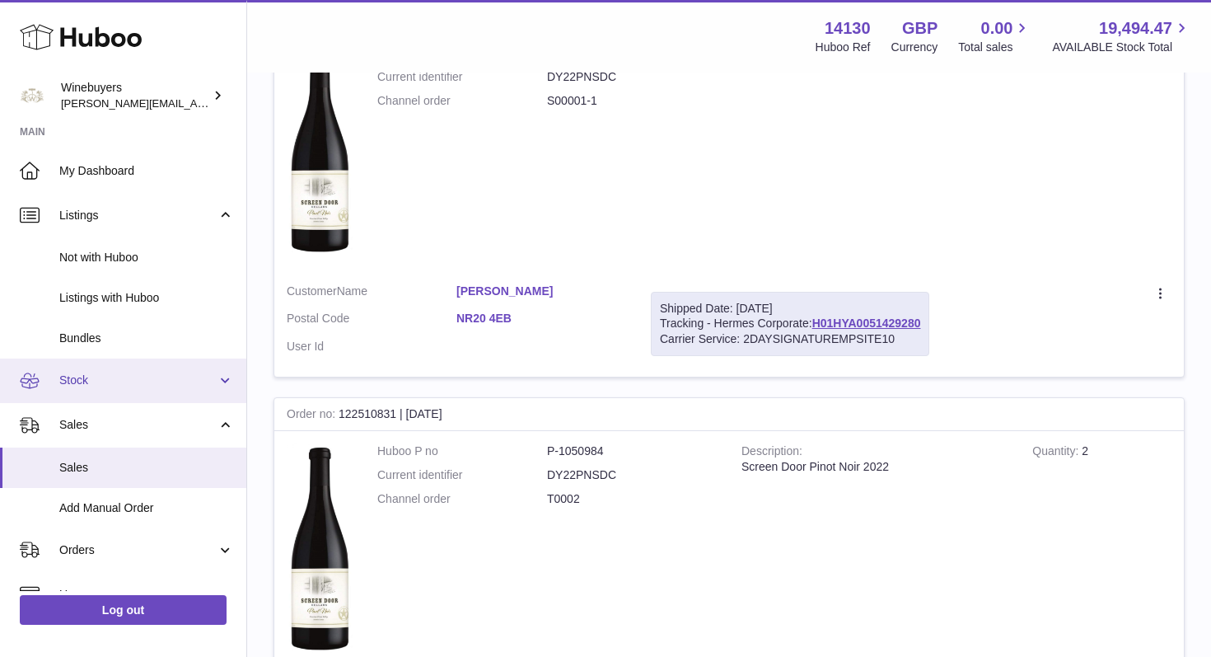
click at [181, 380] on span "Stock" at bounding box center [137, 380] width 157 height 16
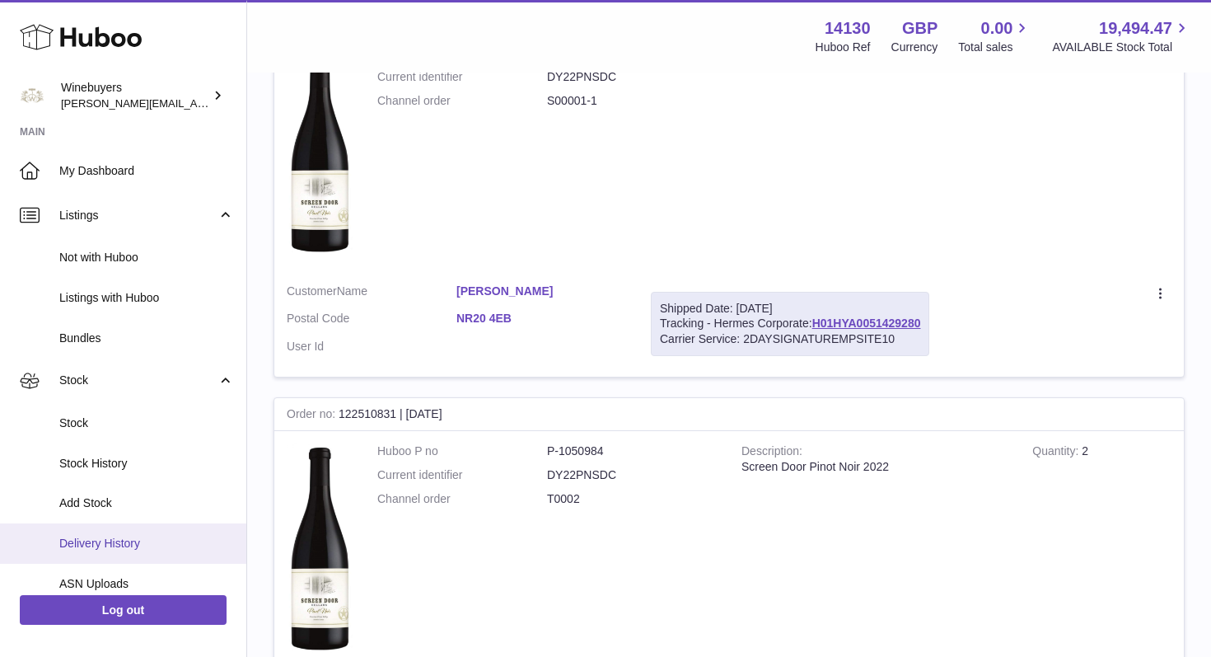
click at [125, 528] on link "Delivery History" at bounding box center [123, 543] width 246 height 40
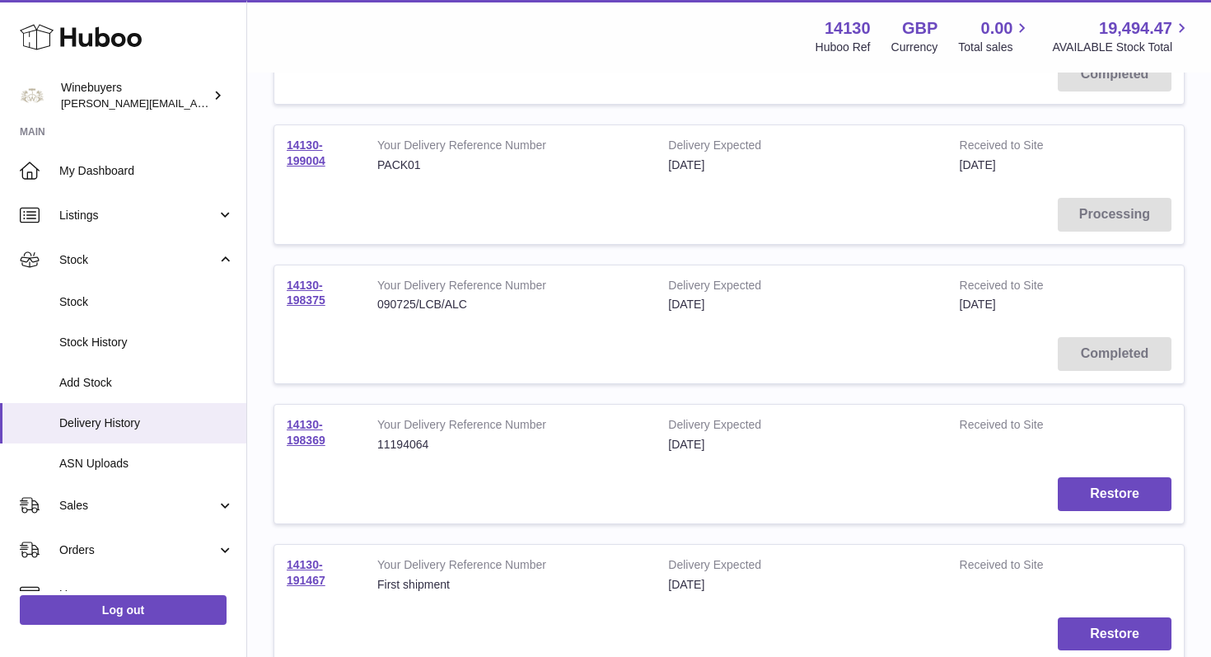
scroll to position [297, 0]
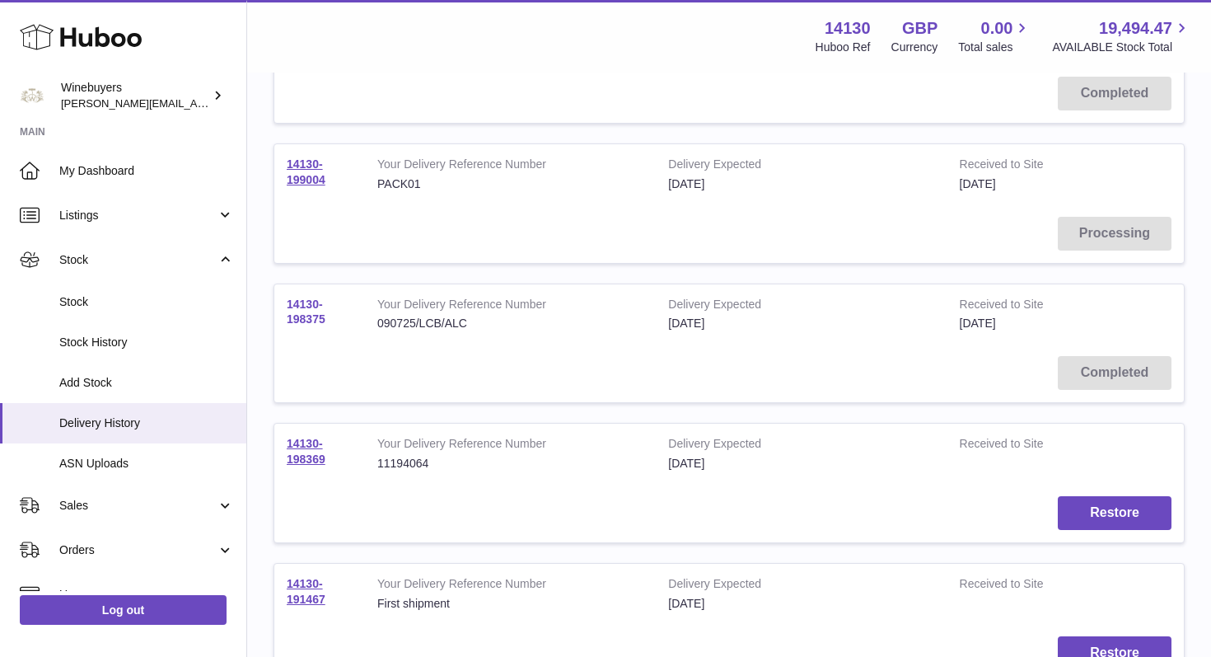
click at [311, 312] on link "14130-198375" at bounding box center [306, 311] width 39 height 29
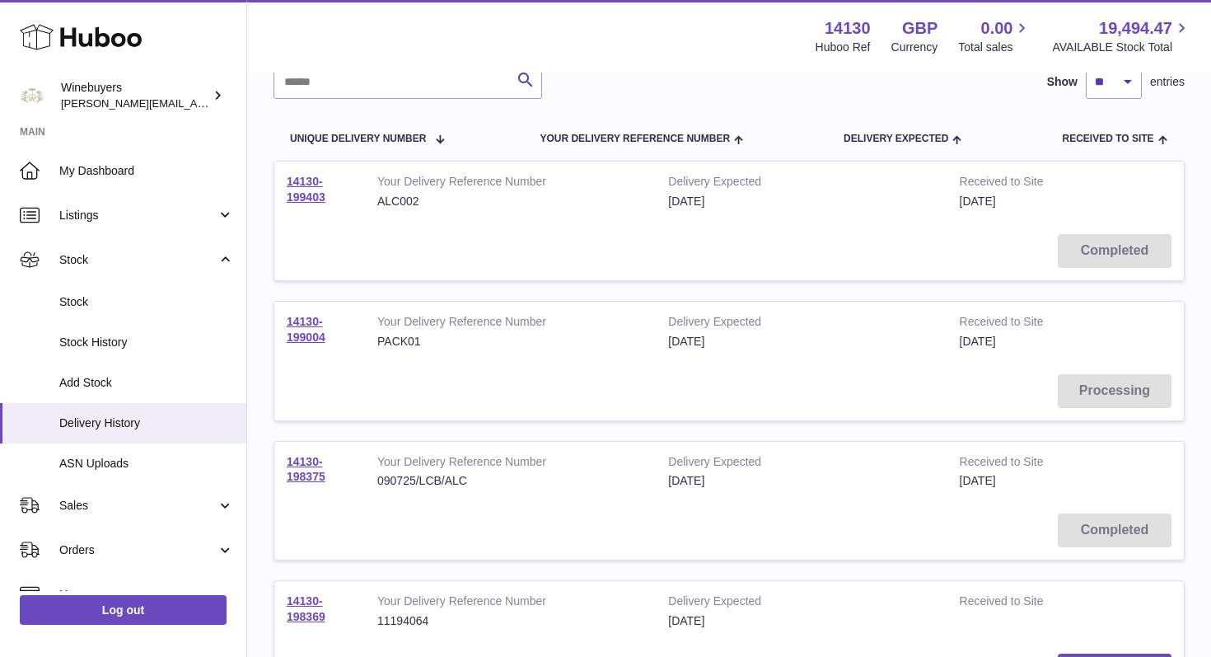
scroll to position [134, 0]
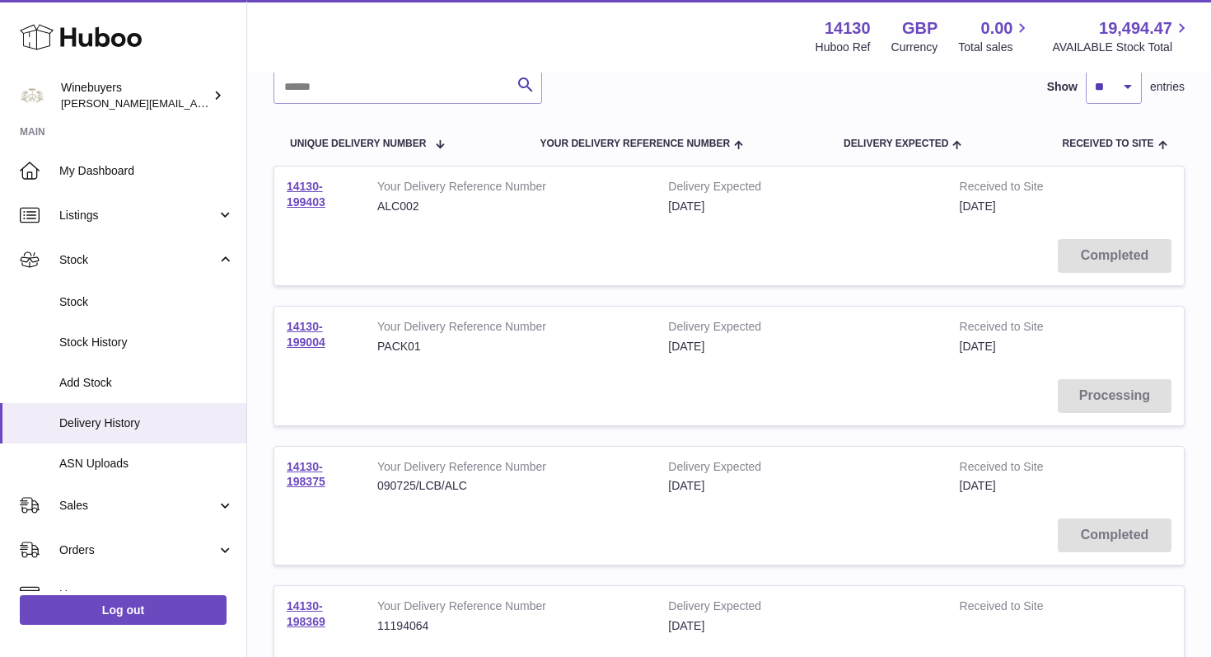
click at [1104, 400] on td "Processing" at bounding box center [729, 396] width 910 height 59
click at [308, 328] on link "14130-199004" at bounding box center [306, 334] width 39 height 29
click at [1106, 247] on td "Completed" at bounding box center [729, 256] width 910 height 59
click at [309, 188] on link "14130-199403" at bounding box center [306, 194] width 39 height 29
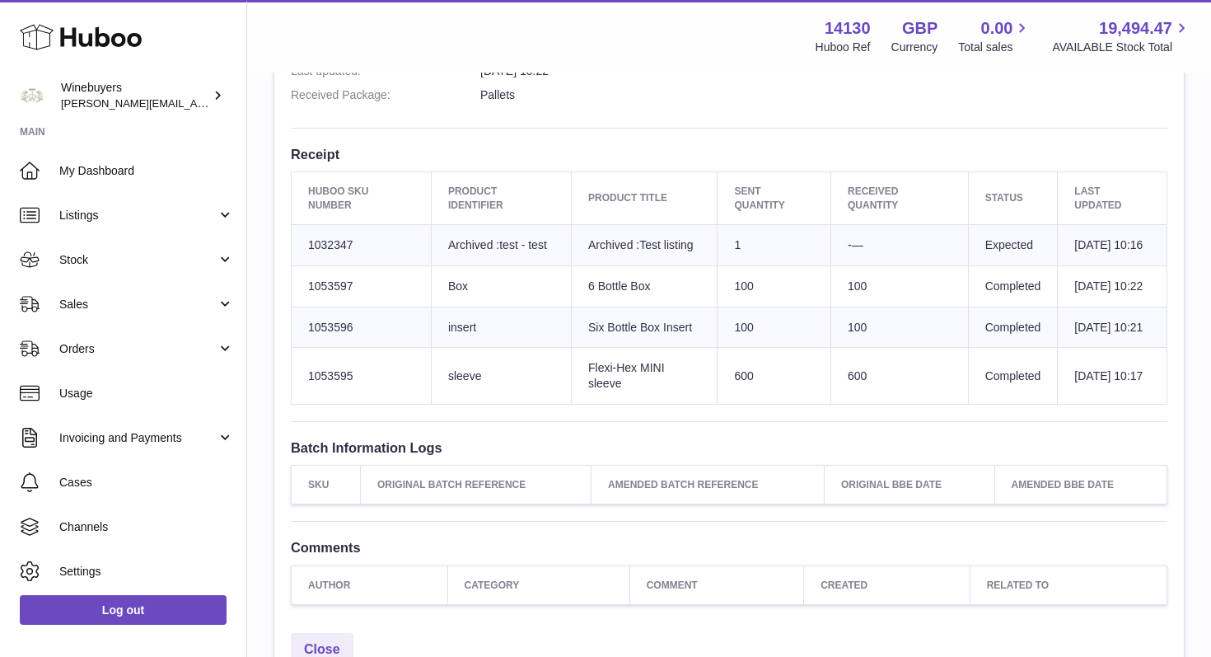
scroll to position [552, 0]
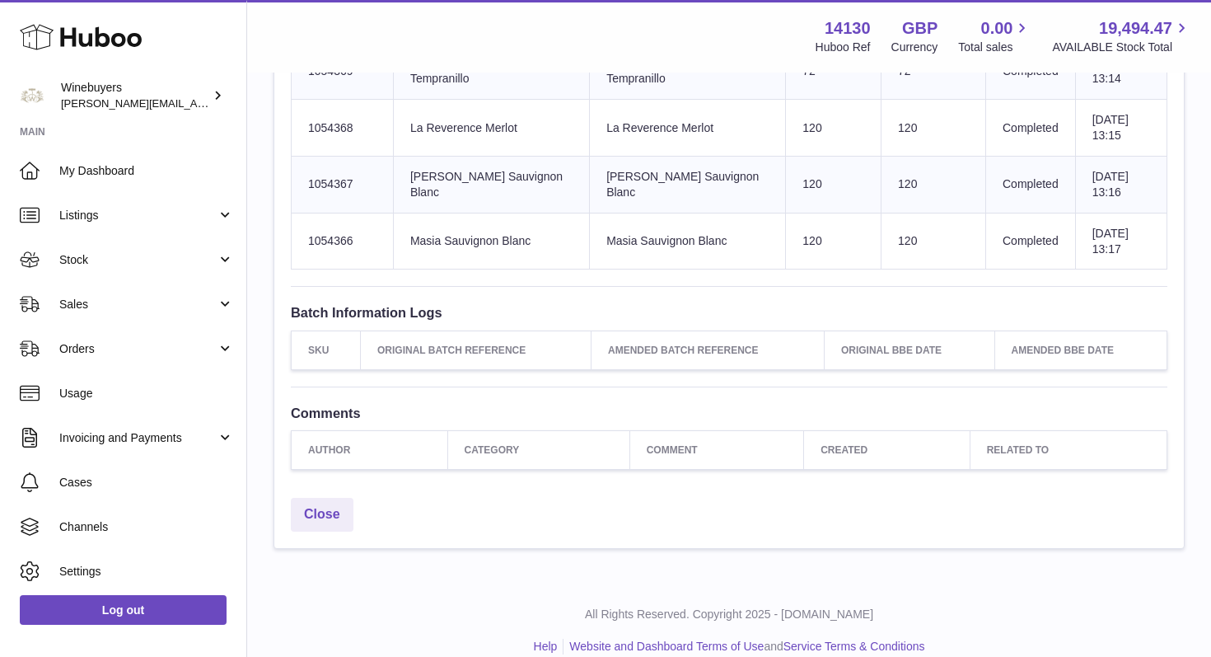
scroll to position [867, 0]
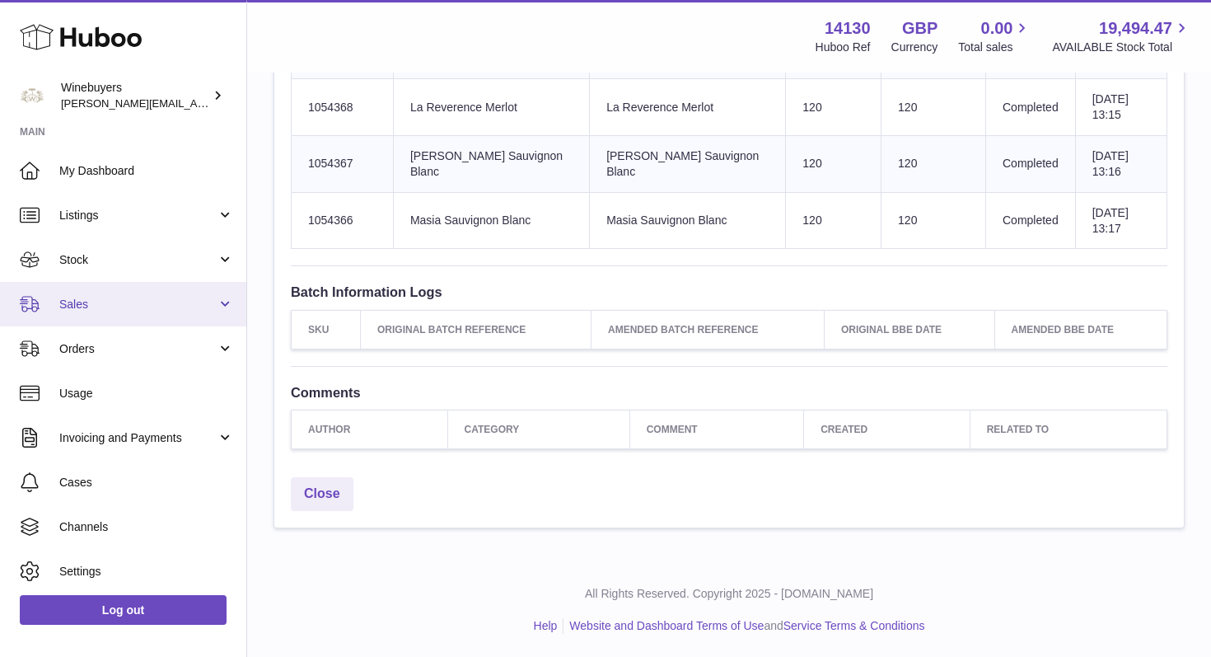
click at [91, 311] on span "Sales" at bounding box center [137, 305] width 157 height 16
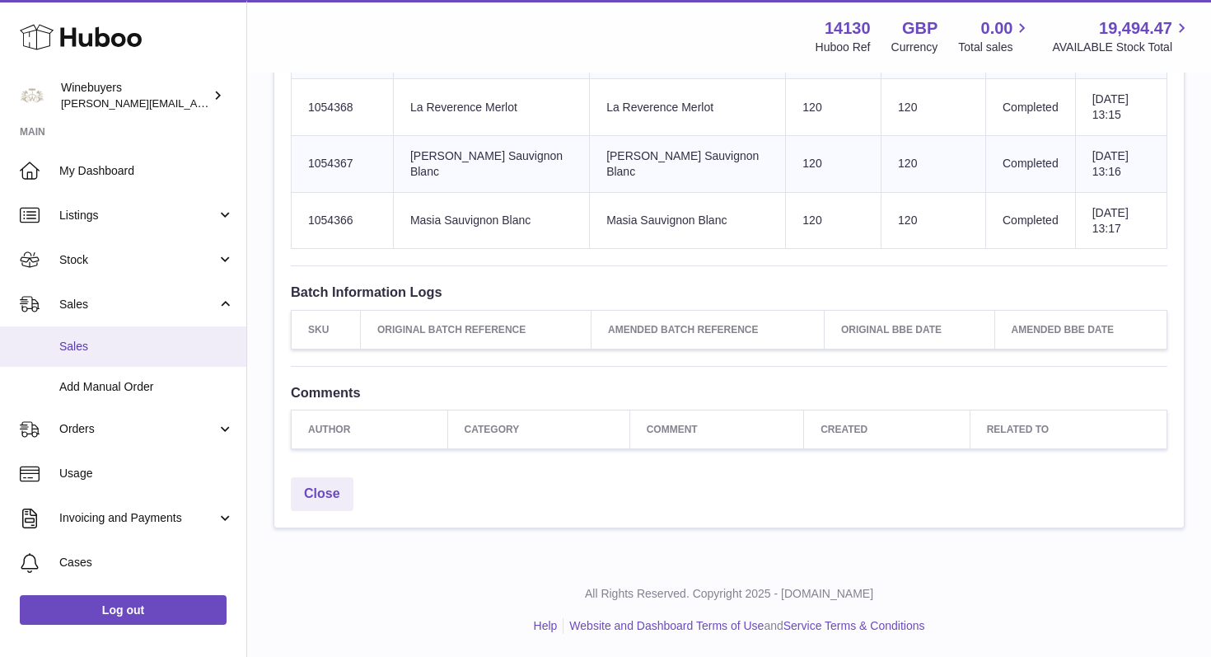
click at [74, 347] on span "Sales" at bounding box center [146, 347] width 175 height 16
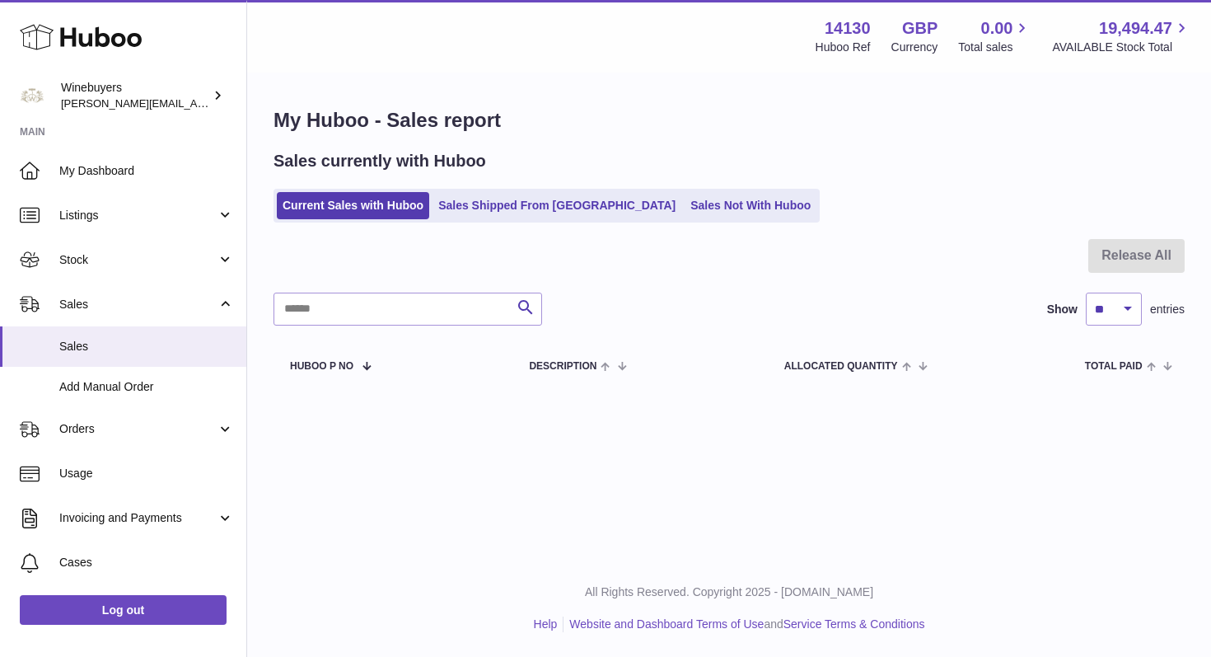
click at [499, 227] on div "My Huboo - Sales report Sales currently with Huboo Current Sales with Huboo Sal…" at bounding box center [729, 247] width 964 height 347
click at [506, 211] on link "Sales Shipped From [GEOGRAPHIC_DATA]" at bounding box center [557, 205] width 249 height 27
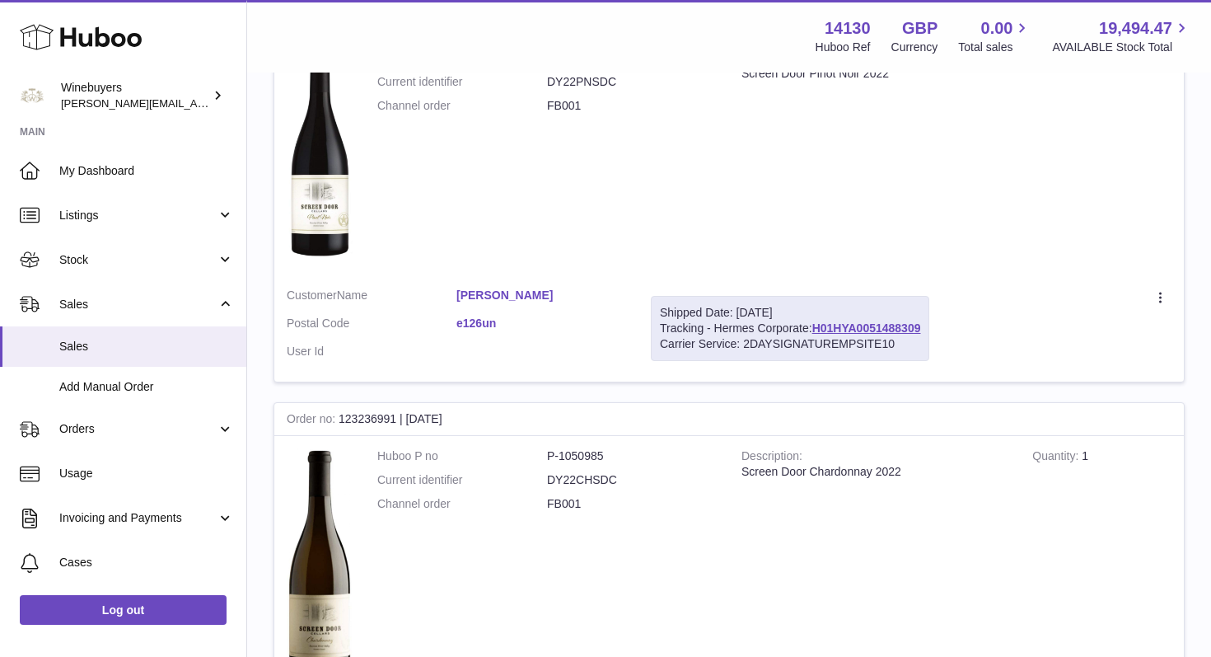
scroll to position [367, 0]
